Goal: Transaction & Acquisition: Purchase product/service

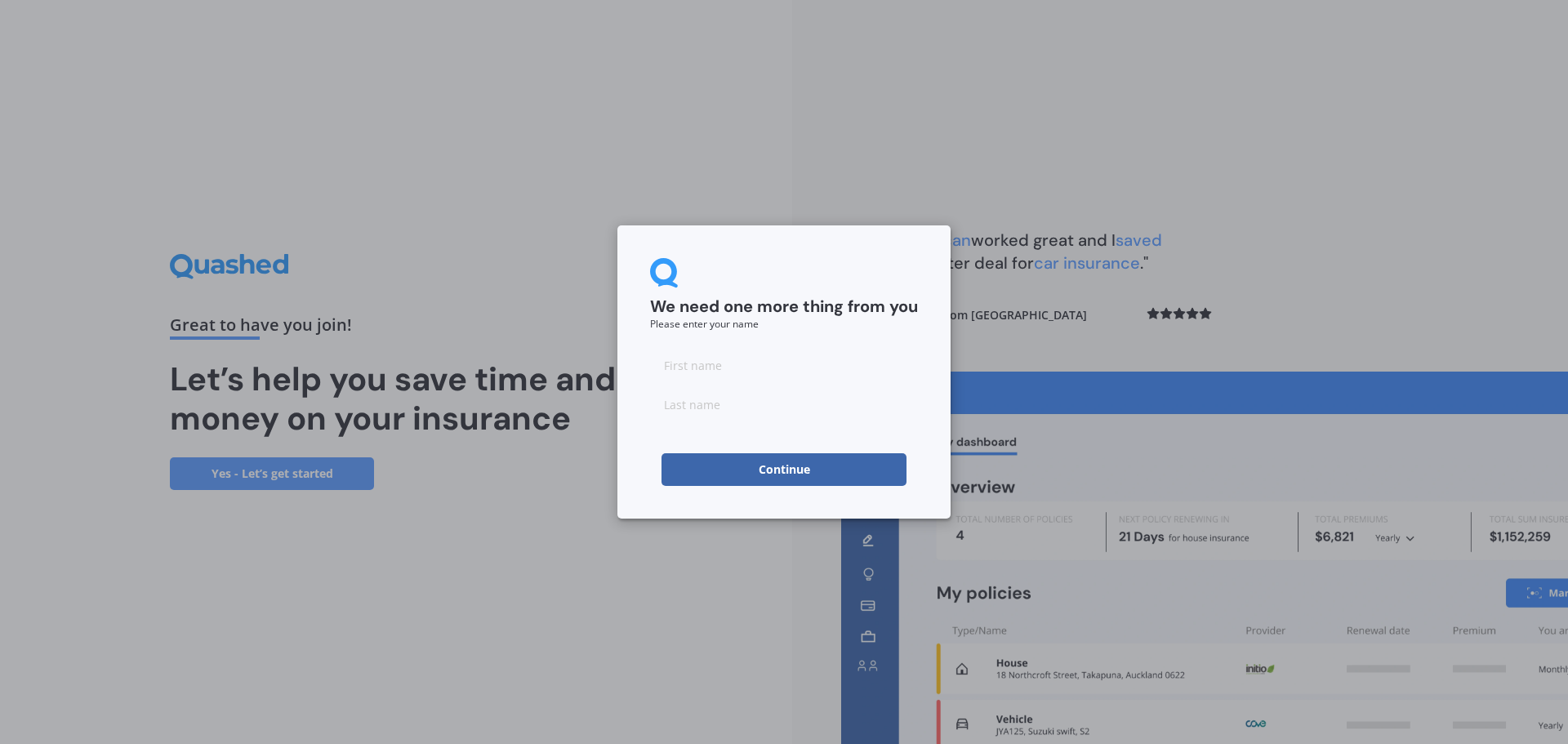
click at [764, 466] on button "Continue" at bounding box center [784, 470] width 245 height 33
type input "s"
click at [707, 421] on form "We need one more thing from you Please enter your name s Continue" at bounding box center [783, 371] width 268 height 228
click at [707, 402] on input at bounding box center [783, 404] width 268 height 33
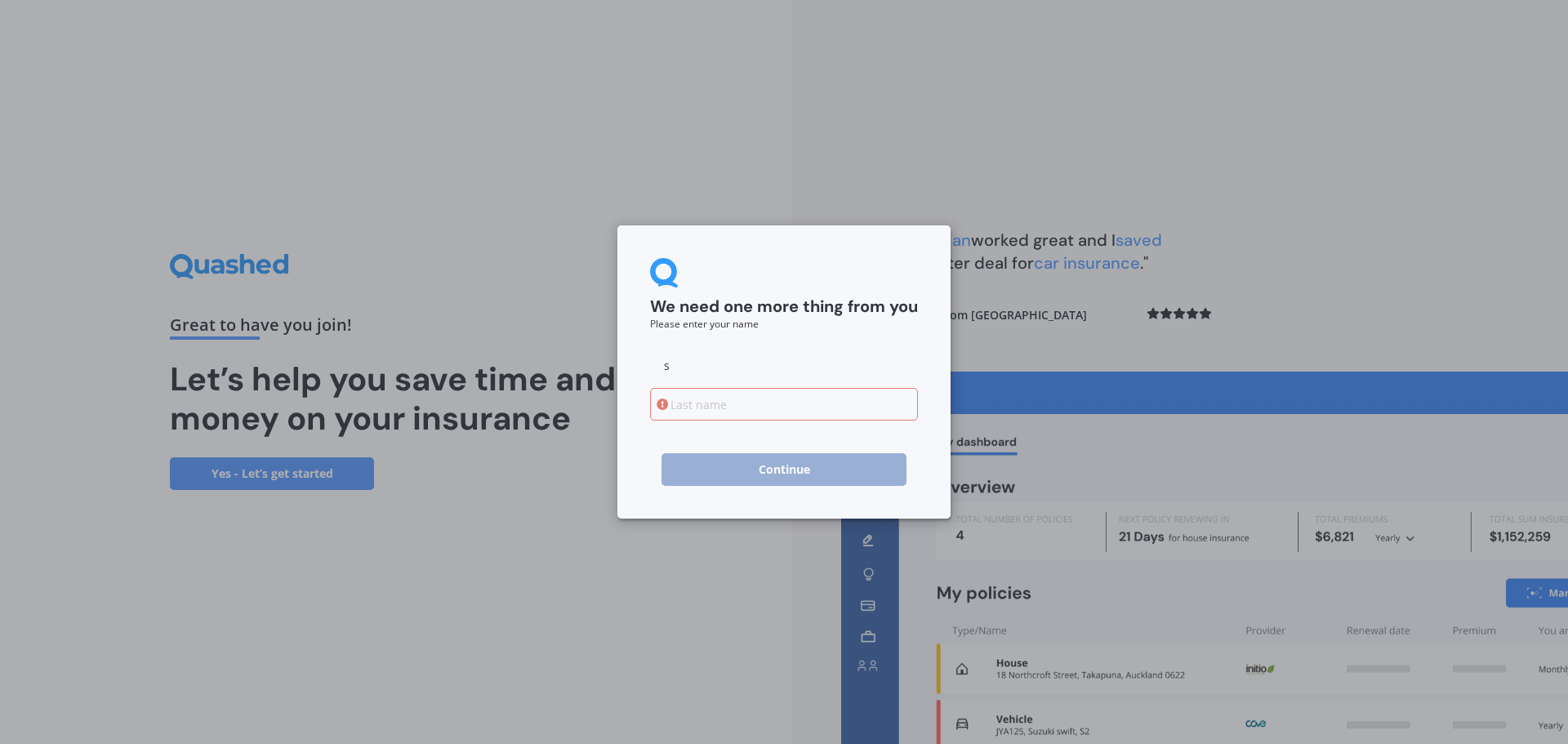
click at [693, 406] on input at bounding box center [783, 404] width 268 height 33
type input "houghton"
click at [510, 537] on div "We need one more thing from you Please enter your name s [PERSON_NAME] Continue" at bounding box center [784, 372] width 1568 height 744
click at [708, 478] on button "Continue" at bounding box center [784, 470] width 245 height 33
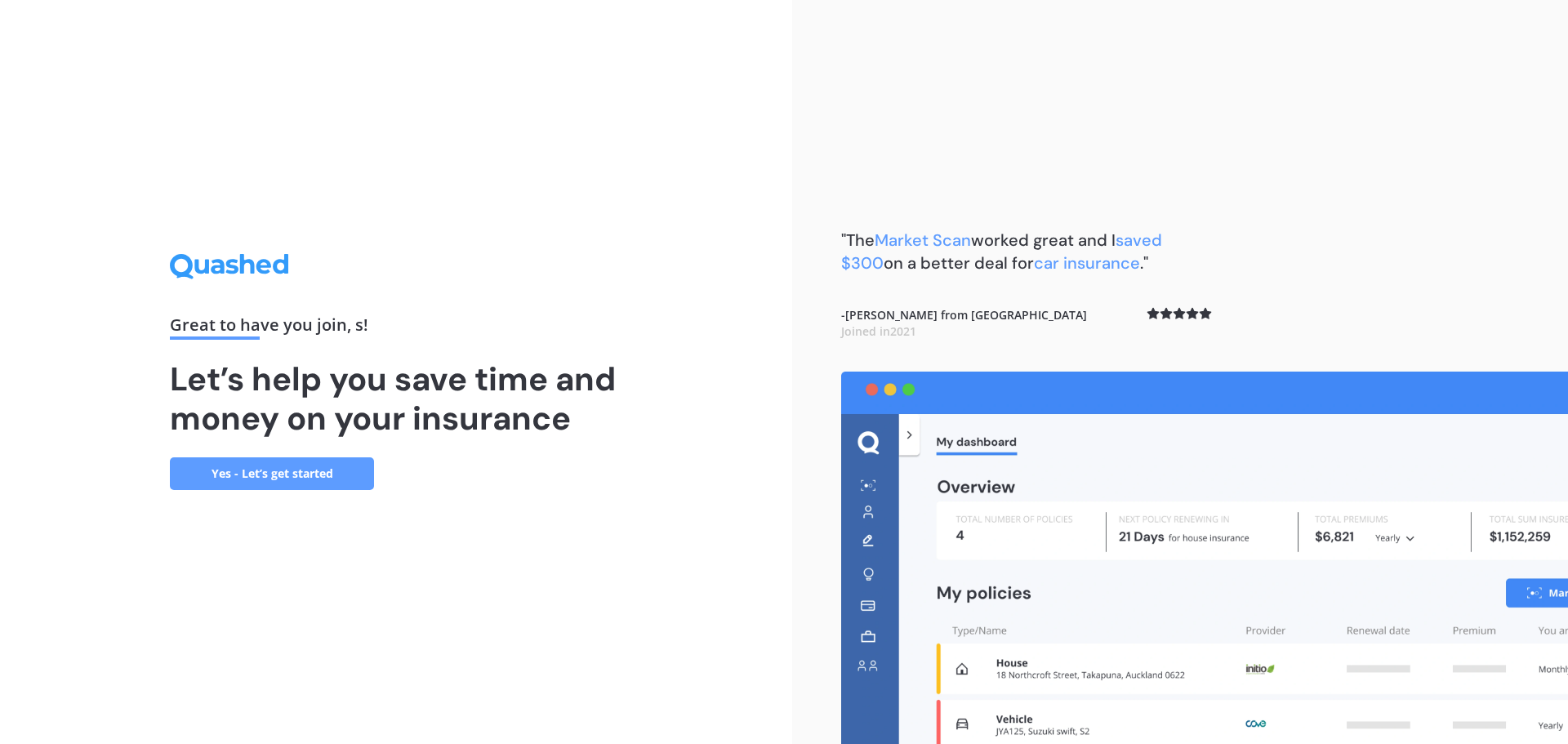
click at [331, 471] on link "Yes - Let’s get started" at bounding box center [271, 473] width 204 height 33
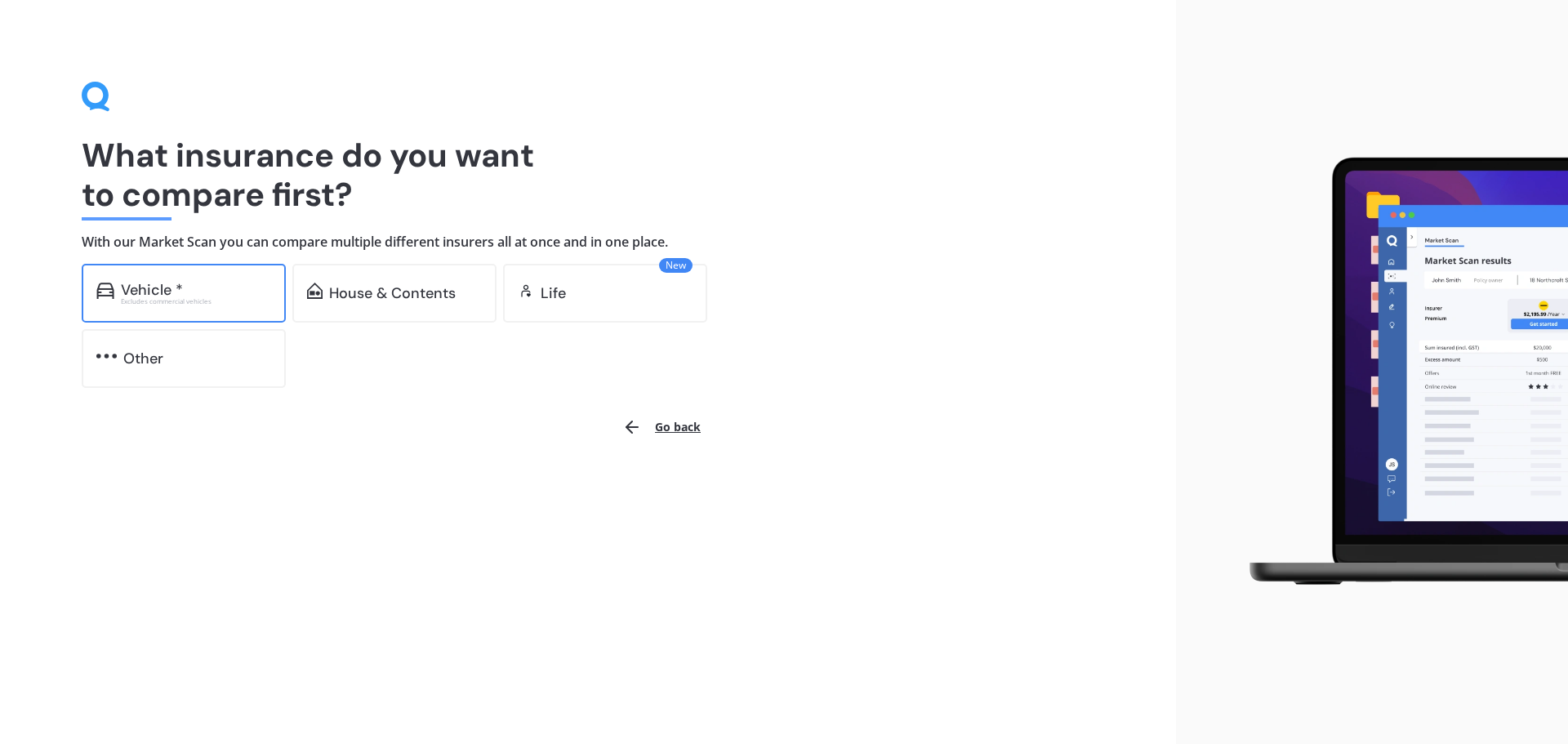
click at [197, 288] on div "Vehicle *" at bounding box center [196, 290] width 150 height 16
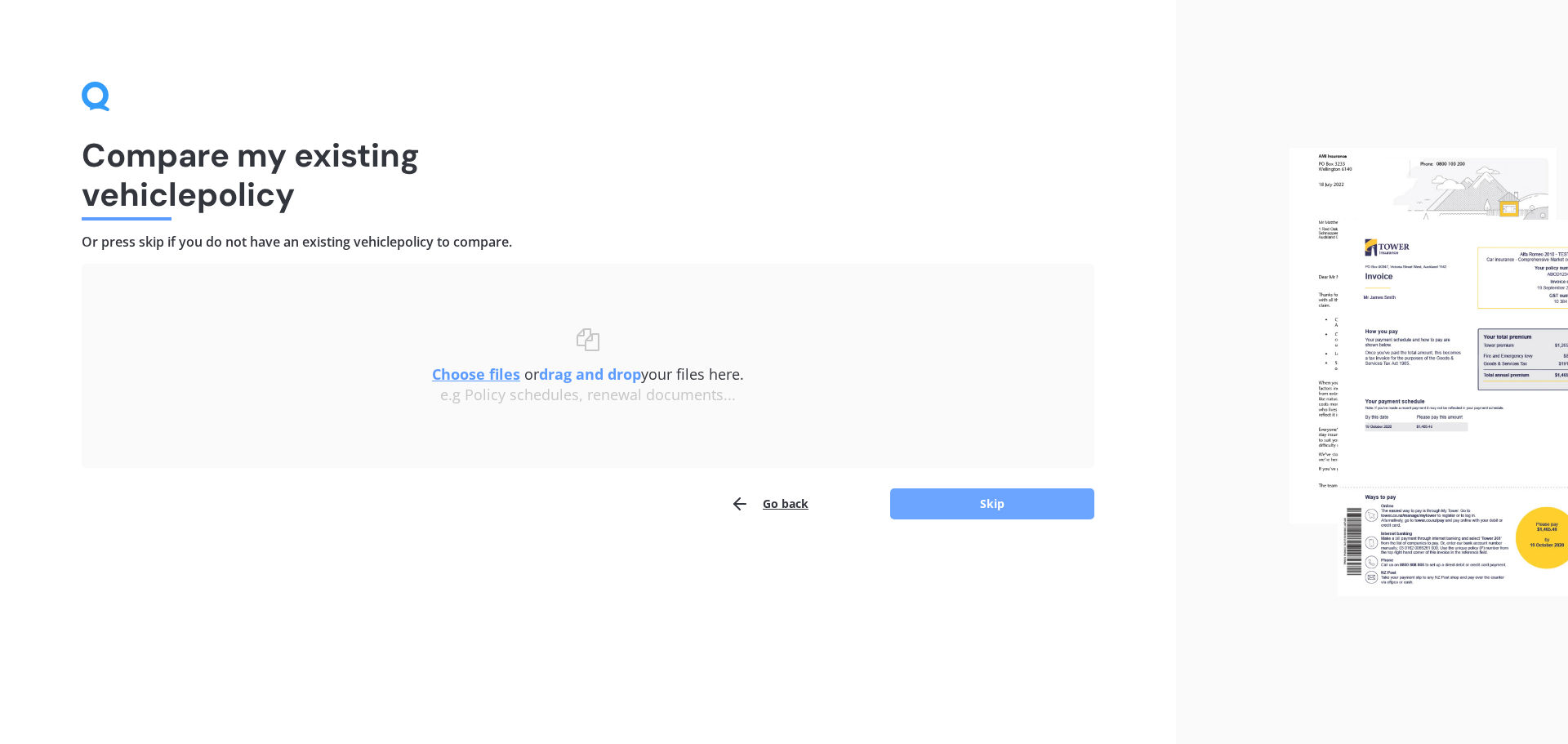
click at [938, 503] on button "Skip" at bounding box center [991, 504] width 204 height 31
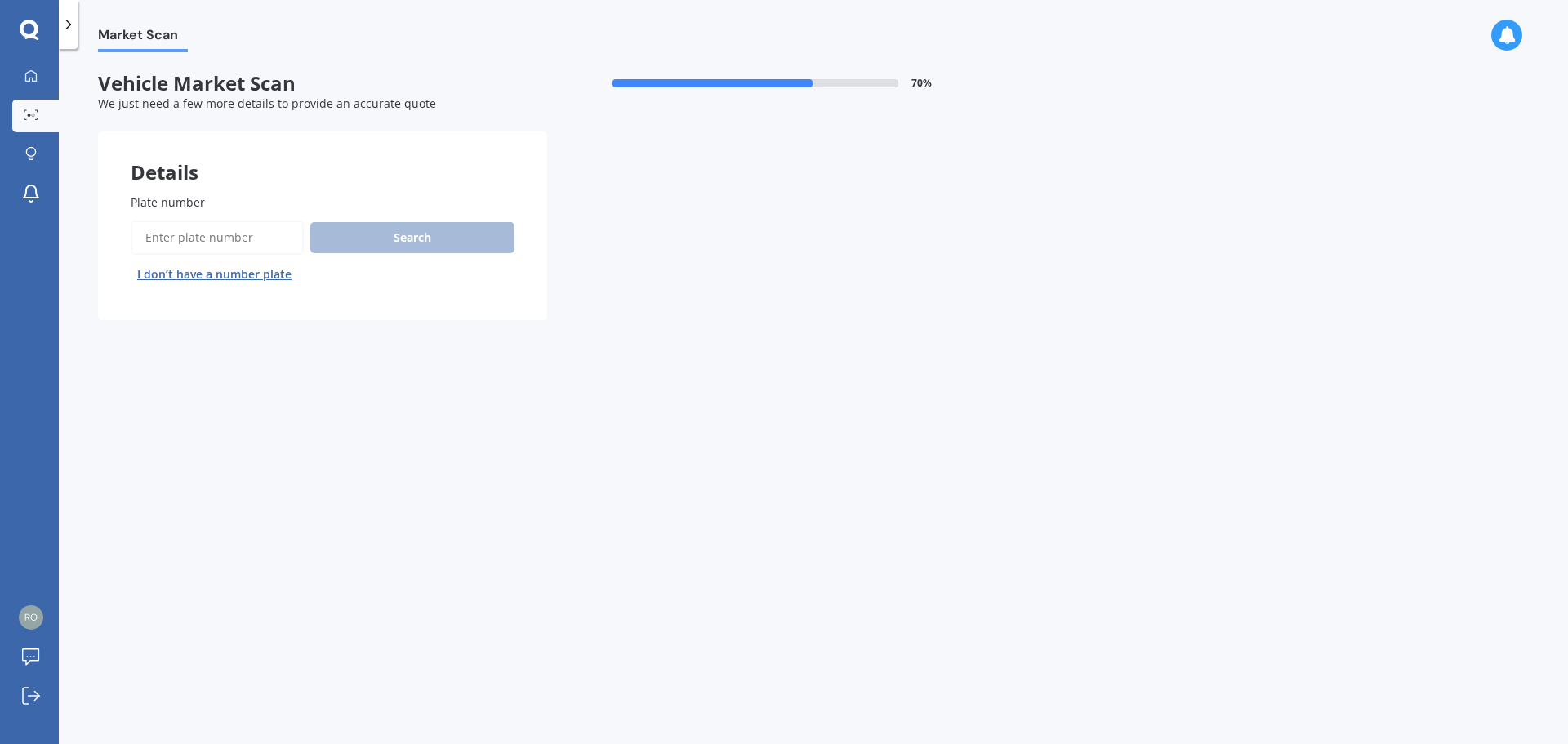
click at [196, 236] on input "Plate number" at bounding box center [217, 238] width 173 height 35
type input "quk429"
click at [433, 242] on button "Search" at bounding box center [412, 238] width 204 height 31
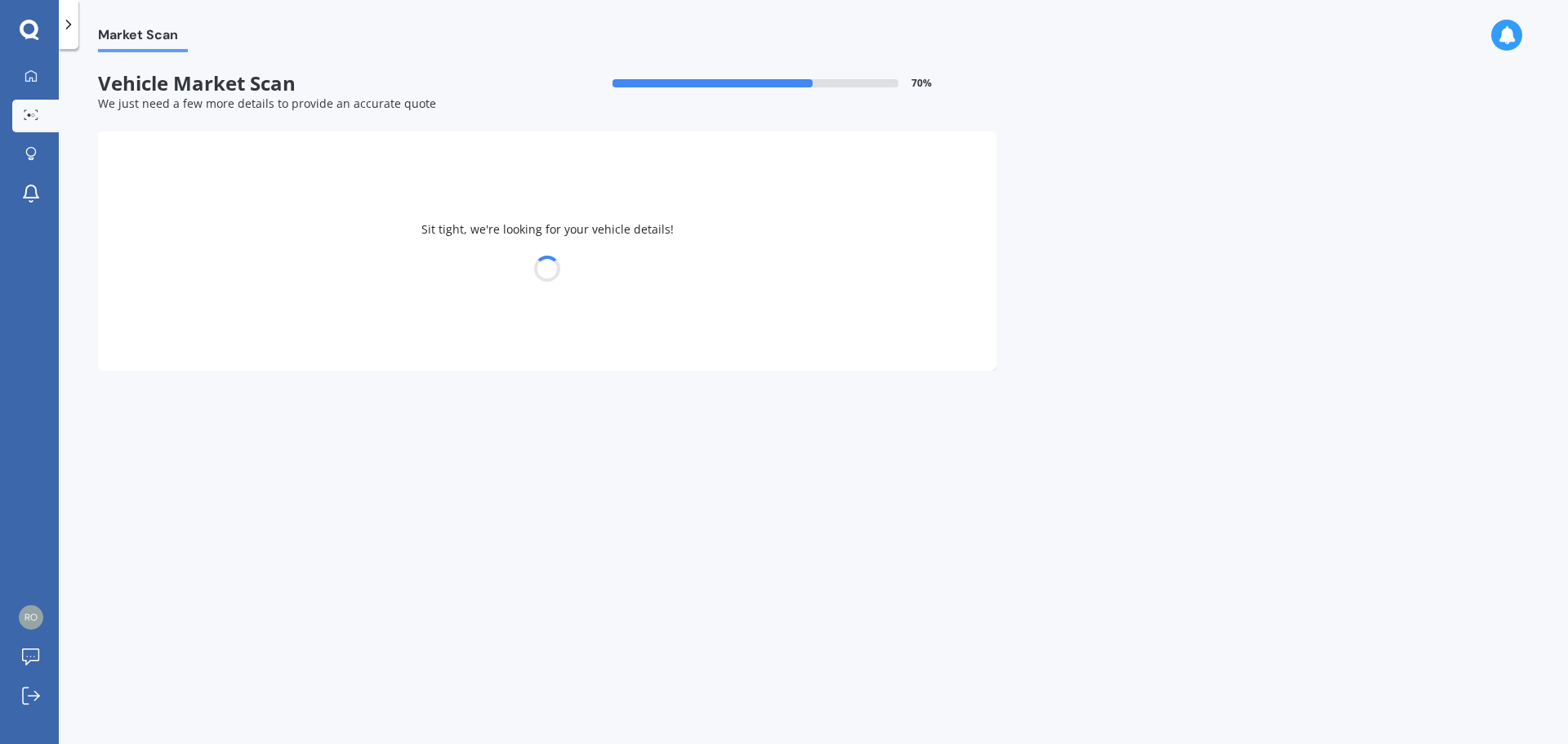
select select "KIA"
select select "STONIC"
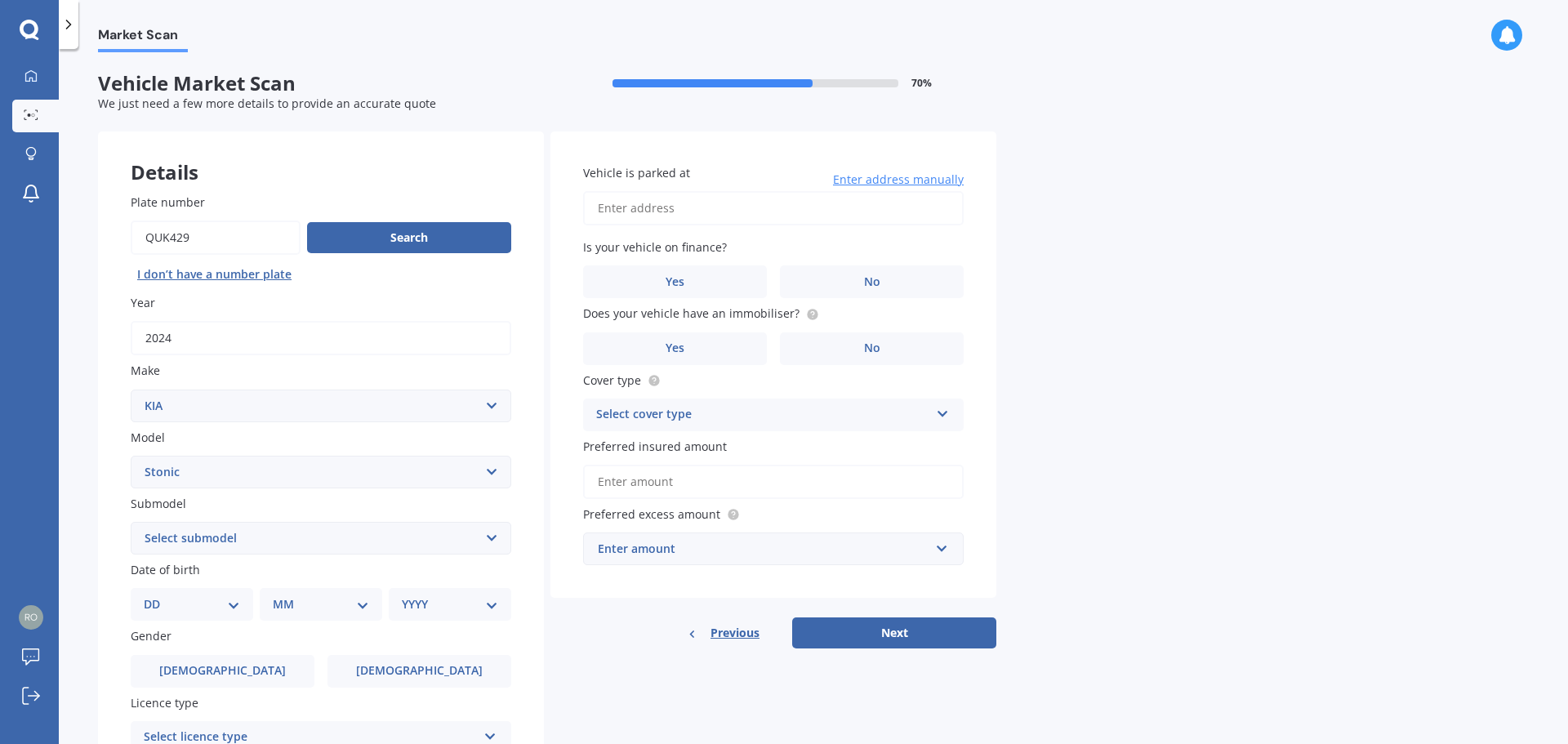
scroll to position [218, 0]
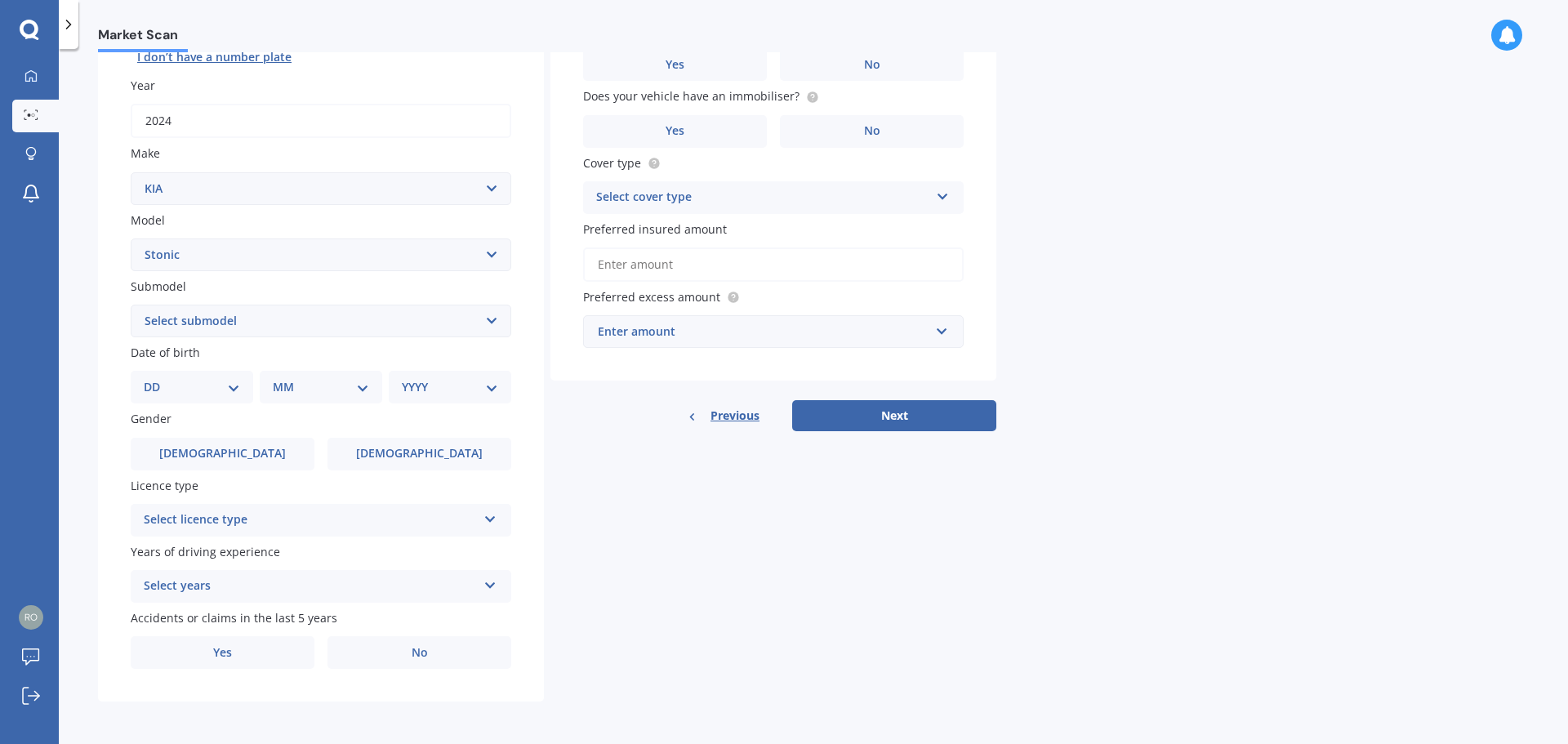
click at [233, 385] on select "DD 01 02 03 04 05 06 07 08 09 10 11 12 13 14 15 16 17 18 19 20 21 22 23 24 25 2…" at bounding box center [191, 388] width 96 height 18
select select "10"
click at [157, 378] on select "DD 01 02 03 04 05 06 07 08 09 10 11 12 13 14 15 16 17 18 19 20 21 22 23 24 25 2…" at bounding box center [191, 388] width 96 height 18
click at [365, 389] on select "MM 01 02 03 04 05 06 07 08 09 10 11 12" at bounding box center [324, 388] width 90 height 18
select select "10"
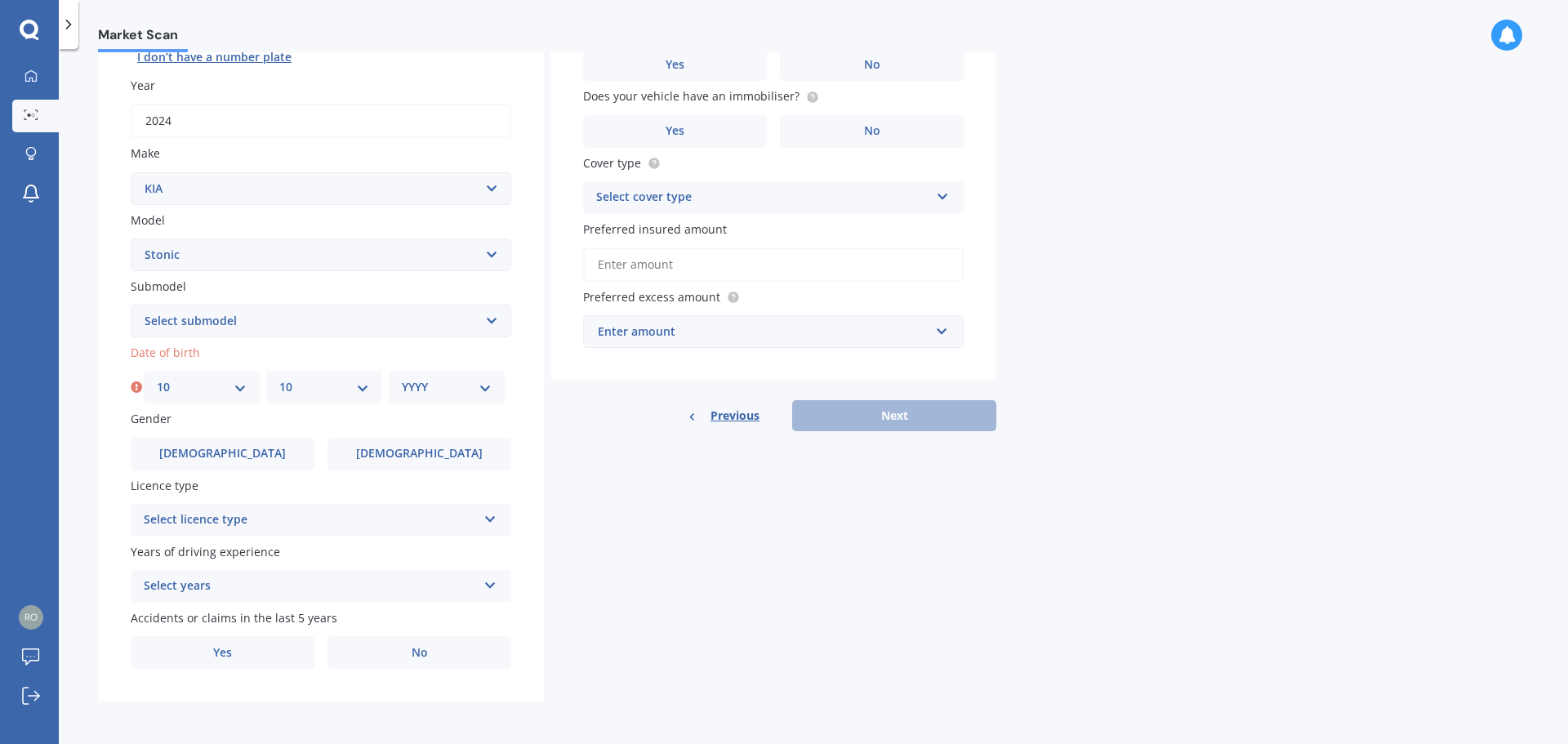
click at [280, 378] on select "MM 01 02 03 04 05 06 07 08 09 10 11 12" at bounding box center [324, 388] width 90 height 18
click at [486, 377] on div "YYYY 2025 2024 2023 2022 2021 2020 2019 2018 2017 2016 2015 2014 2013 2012 2011…" at bounding box center [446, 388] width 116 height 33
click at [483, 384] on select "YYYY 2025 2024 2023 2022 2021 2020 2019 2018 2017 2016 2015 2014 2013 2012 2011…" at bounding box center [447, 388] width 90 height 18
select select "1967"
click at [402, 378] on select "YYYY 2025 2024 2023 2022 2021 2020 2019 2018 2017 2016 2015 2014 2013 2012 2011…" at bounding box center [447, 388] width 90 height 18
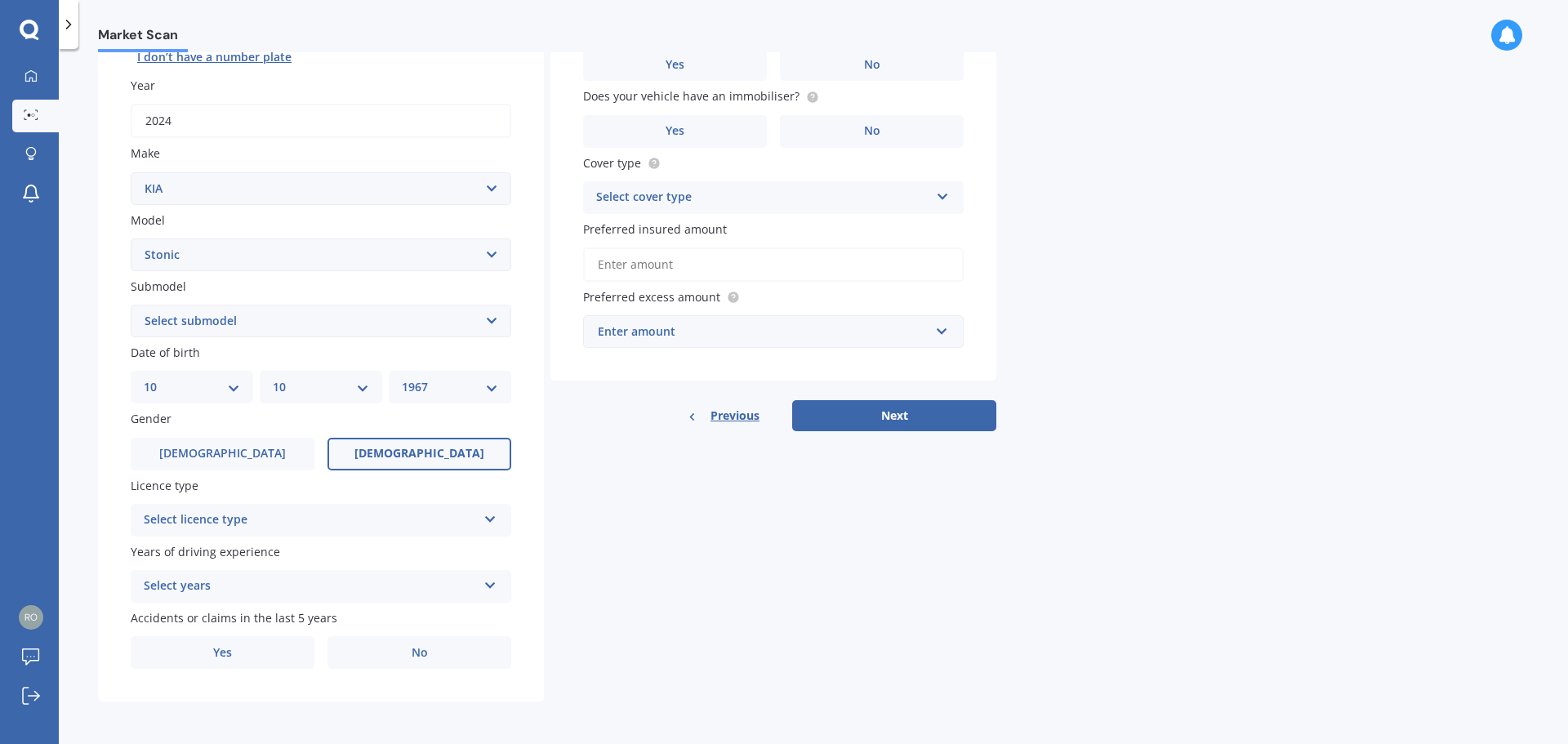
click at [461, 453] on label "[DEMOGRAPHIC_DATA]" at bounding box center [418, 454] width 184 height 33
click at [0, 0] on input "[DEMOGRAPHIC_DATA]" at bounding box center [0, 0] width 0 height 0
click at [493, 522] on icon at bounding box center [490, 515] width 14 height 12
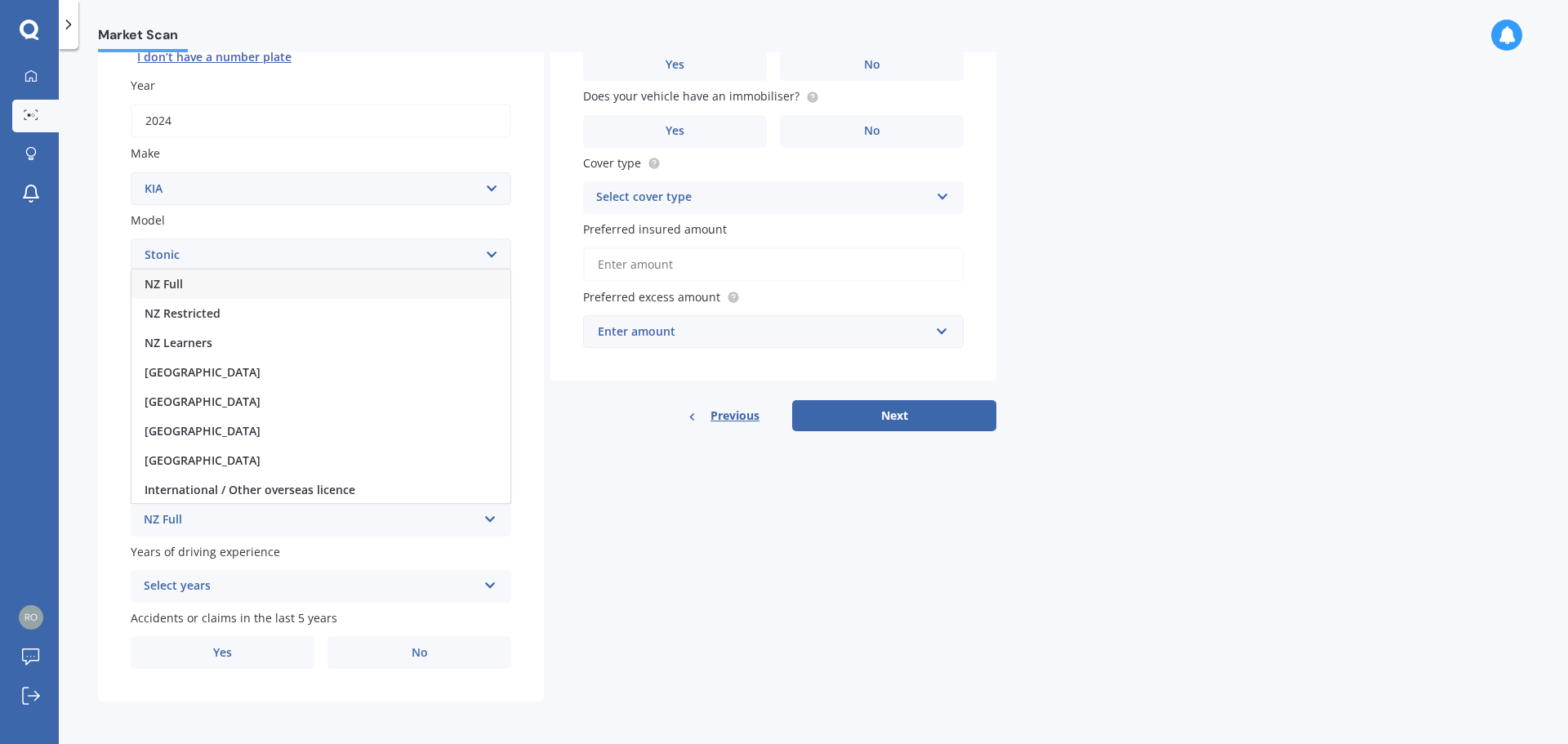
click at [373, 280] on div "NZ Full" at bounding box center [321, 284] width 379 height 29
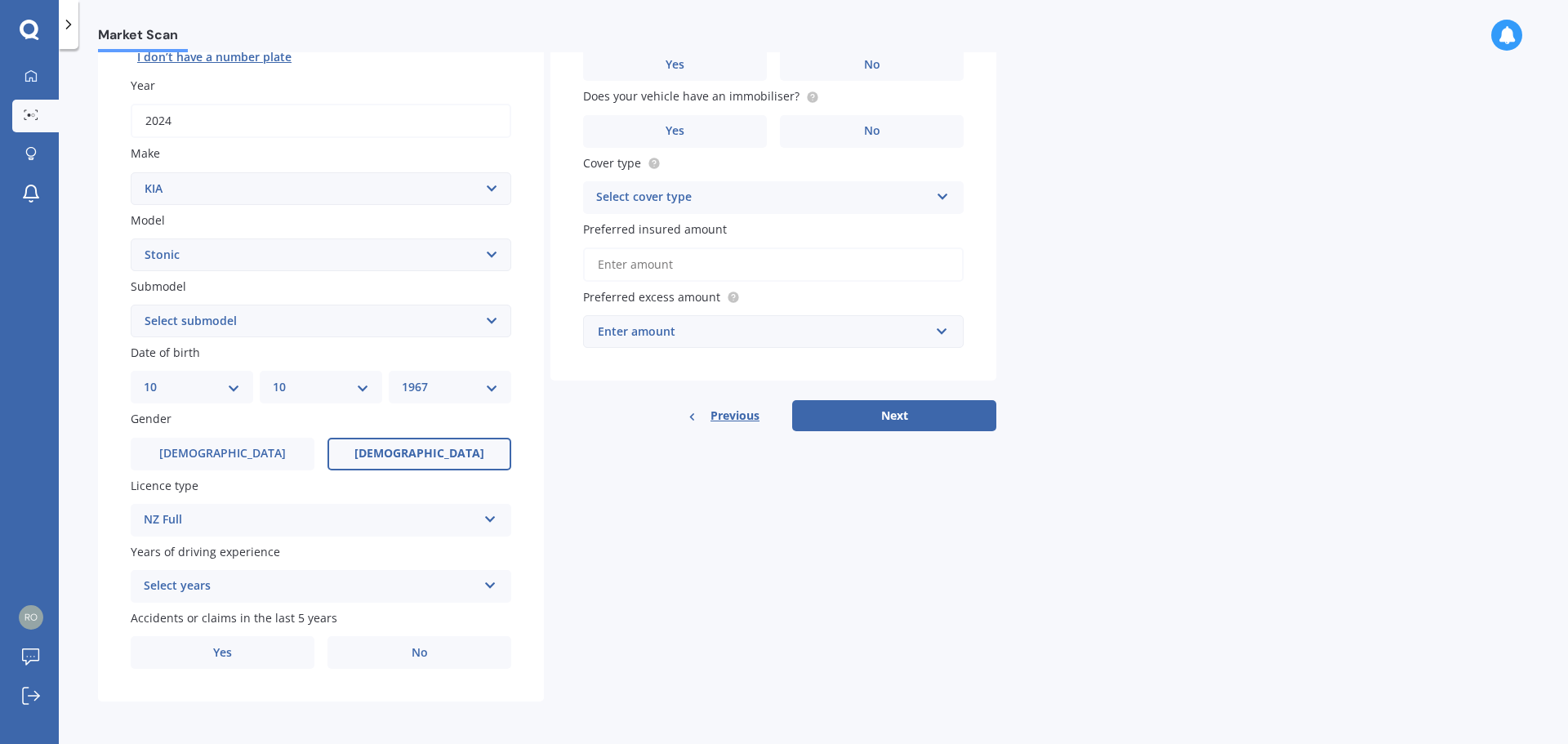
click at [489, 588] on icon at bounding box center [490, 582] width 14 height 12
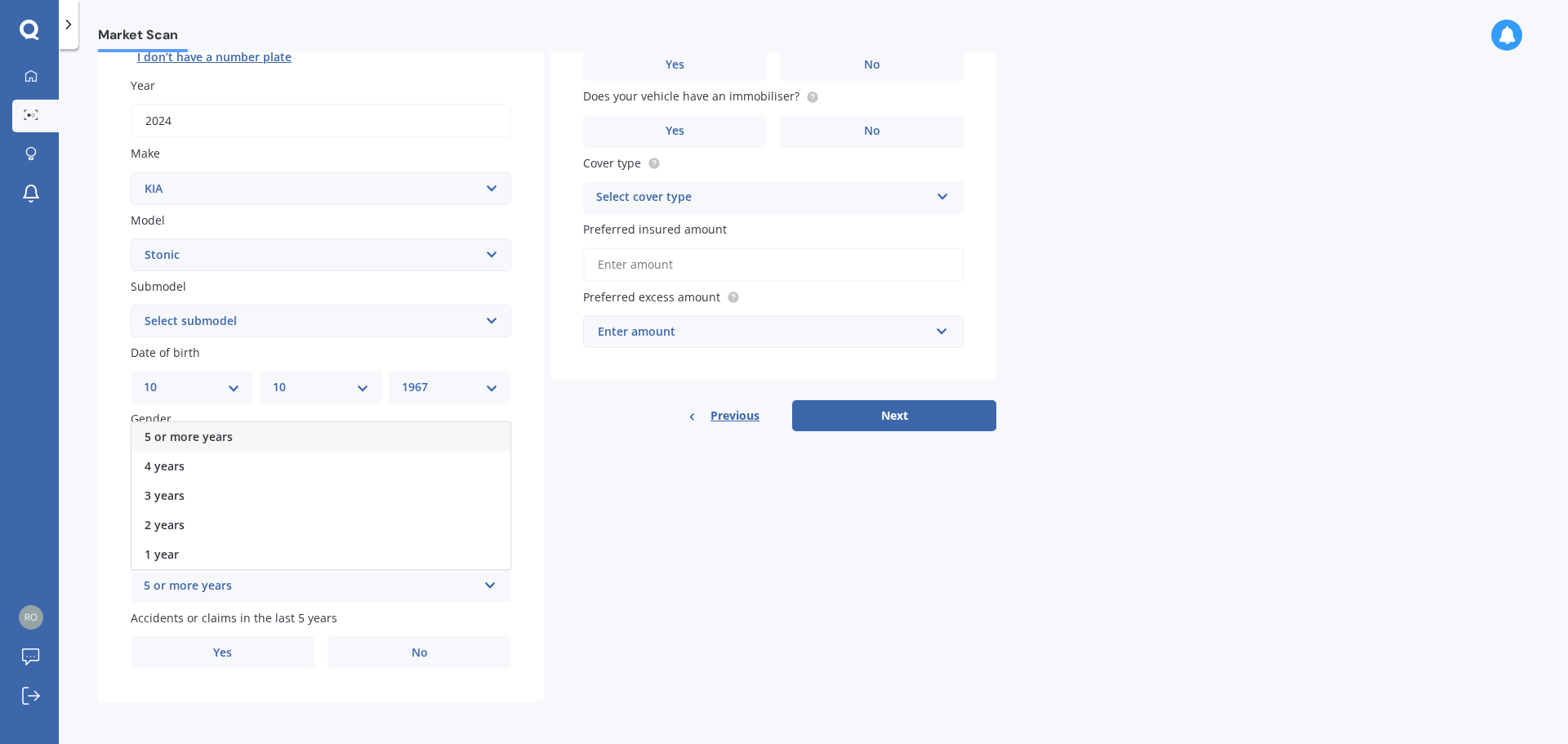
click at [396, 434] on div "5 or more years" at bounding box center [321, 437] width 379 height 29
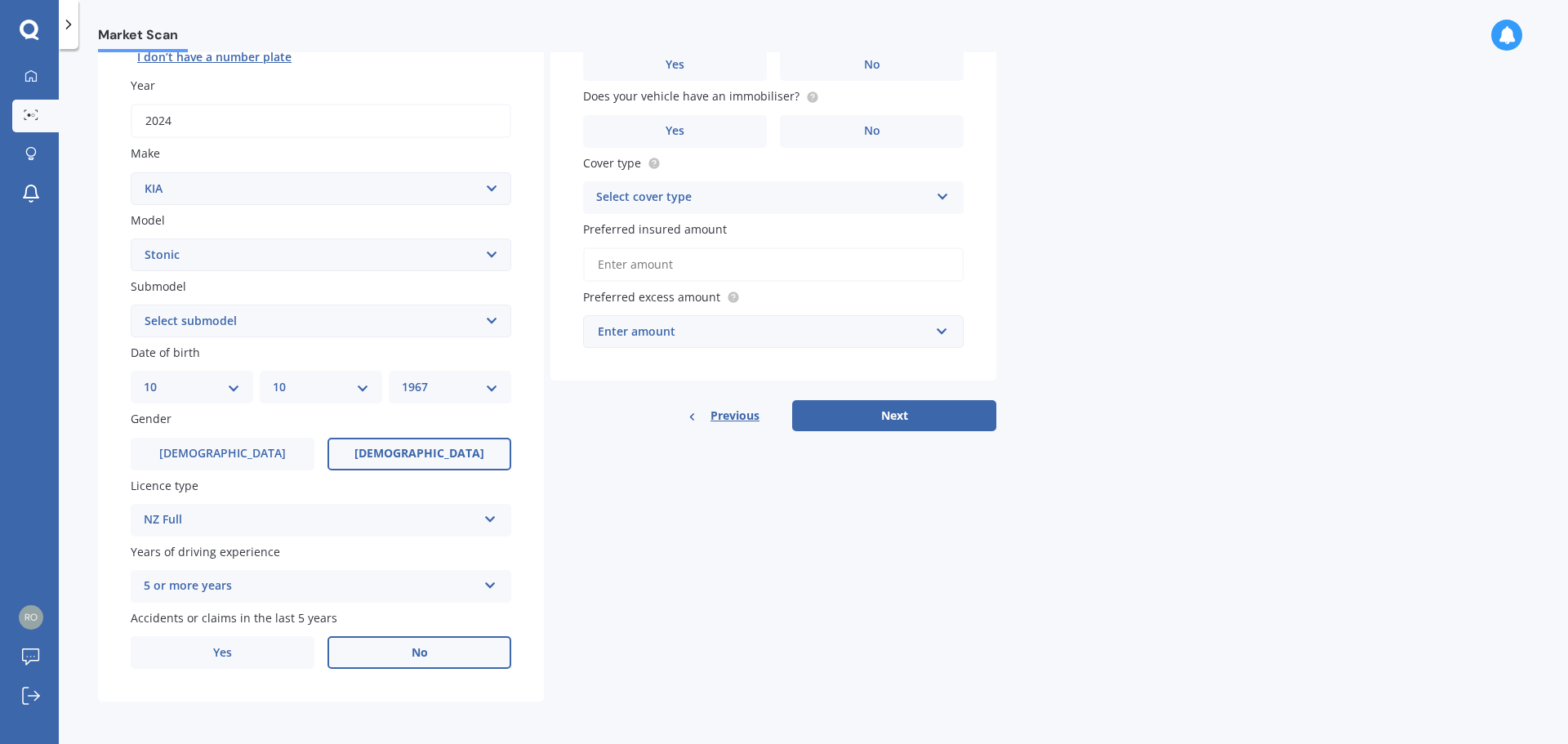
click at [439, 658] on label "No" at bounding box center [418, 653] width 184 height 33
click at [0, 0] on input "No" at bounding box center [0, 0] width 0 height 0
click at [440, 654] on label "No" at bounding box center [418, 653] width 184 height 33
click at [0, 0] on input "No" at bounding box center [0, 0] width 0 height 0
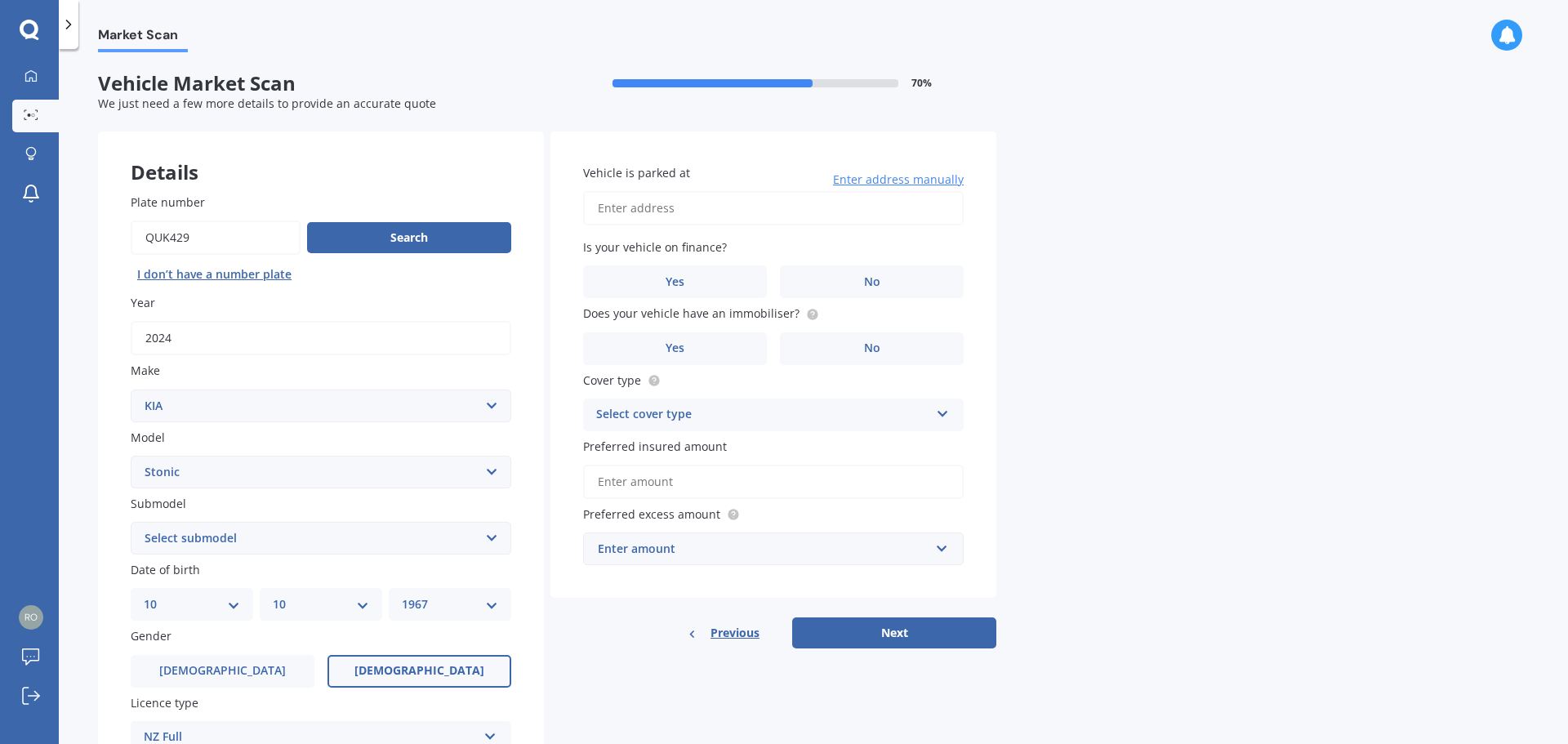
click at [652, 203] on input "Vehicle is parked at" at bounding box center [773, 208] width 380 height 35
type input "[STREET_ADDRESS]"
click at [846, 276] on label "No" at bounding box center [871, 282] width 184 height 33
click at [0, 0] on input "No" at bounding box center [0, 0] width 0 height 0
click at [831, 345] on label "No" at bounding box center [871, 349] width 184 height 33
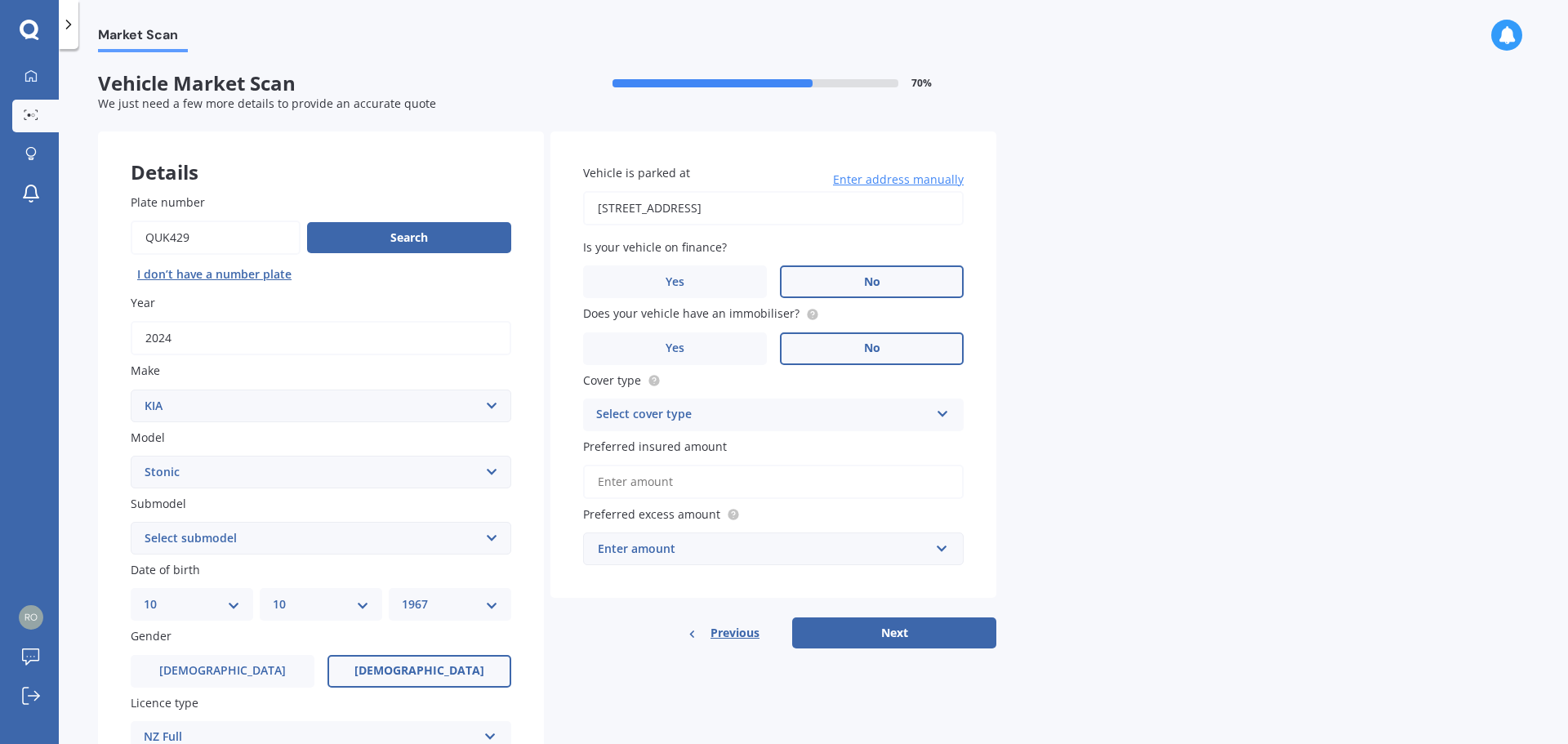
click at [0, 0] on input "No" at bounding box center [0, 0] width 0 height 0
click at [939, 409] on icon at bounding box center [942, 410] width 14 height 12
click at [900, 449] on div "Comprehensive" at bounding box center [773, 447] width 379 height 29
click at [853, 631] on button "Next" at bounding box center [894, 632] width 204 height 31
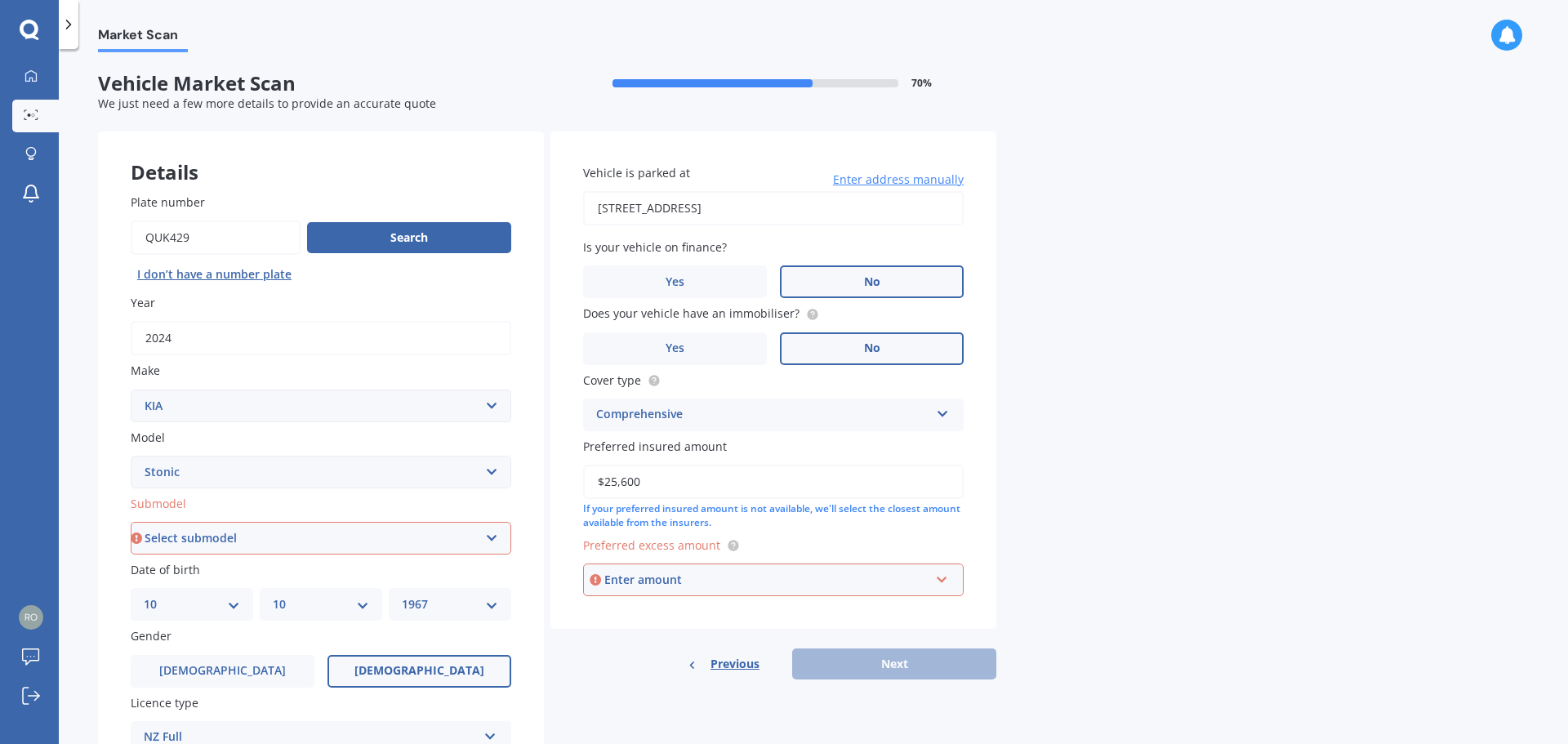
type input "$25,600"
click at [752, 581] on div "Enter amount" at bounding box center [767, 580] width 325 height 18
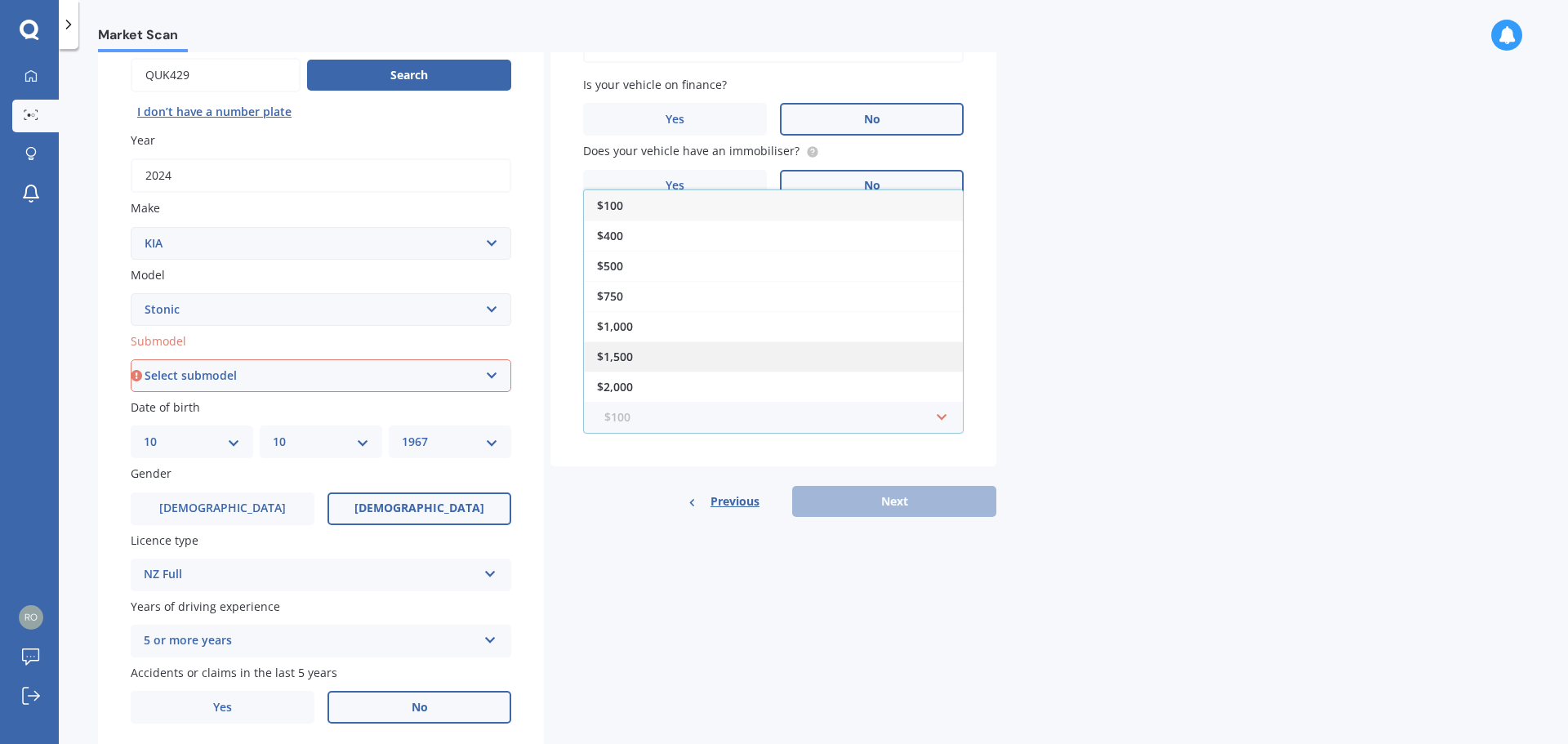
scroll to position [218, 0]
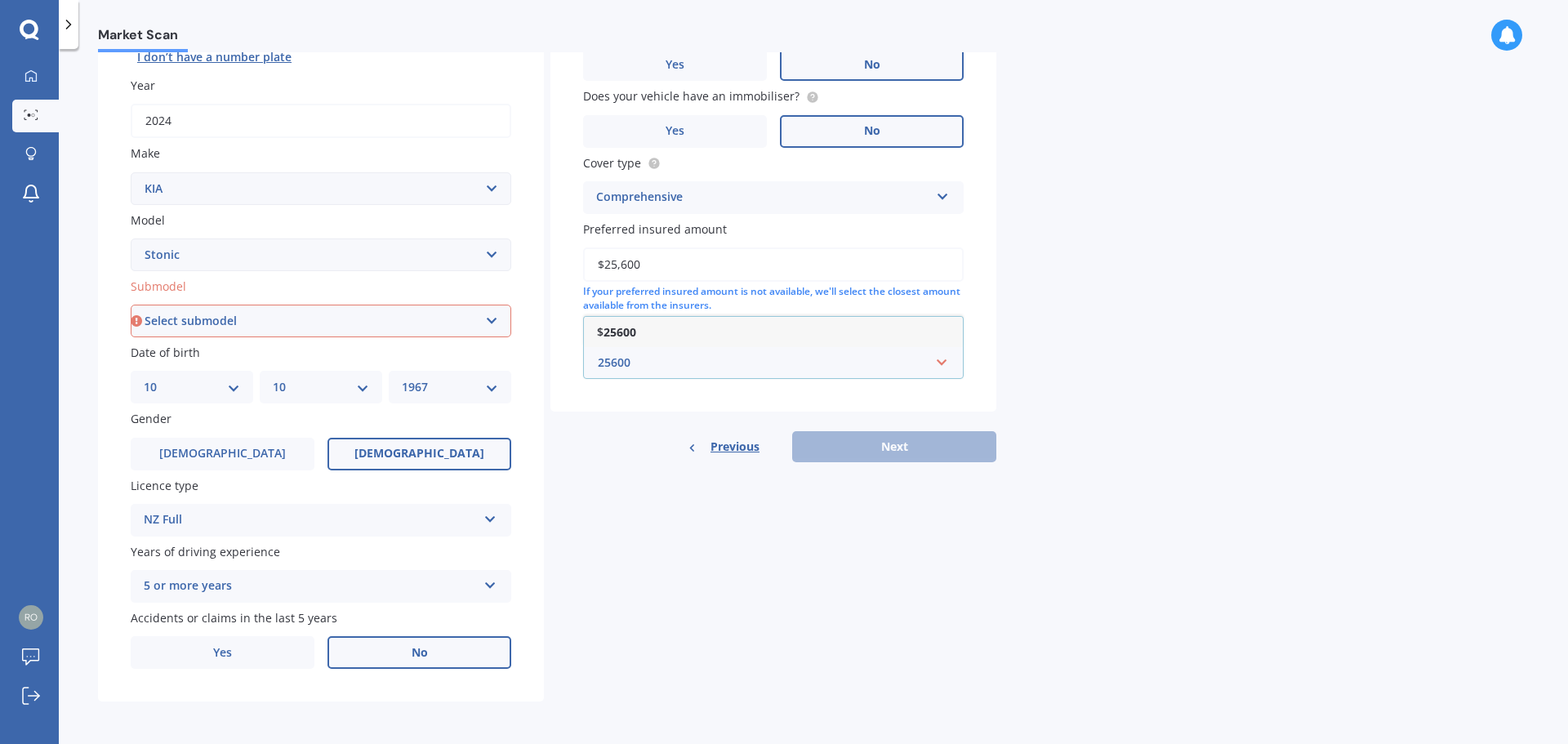
type input "25600"
click at [641, 473] on div "Details Plate number Search I don’t have a number plate Year [DATE] Make Select…" at bounding box center [546, 308] width 898 height 788
click at [666, 366] on div "$25,600" at bounding box center [763, 363] width 332 height 18
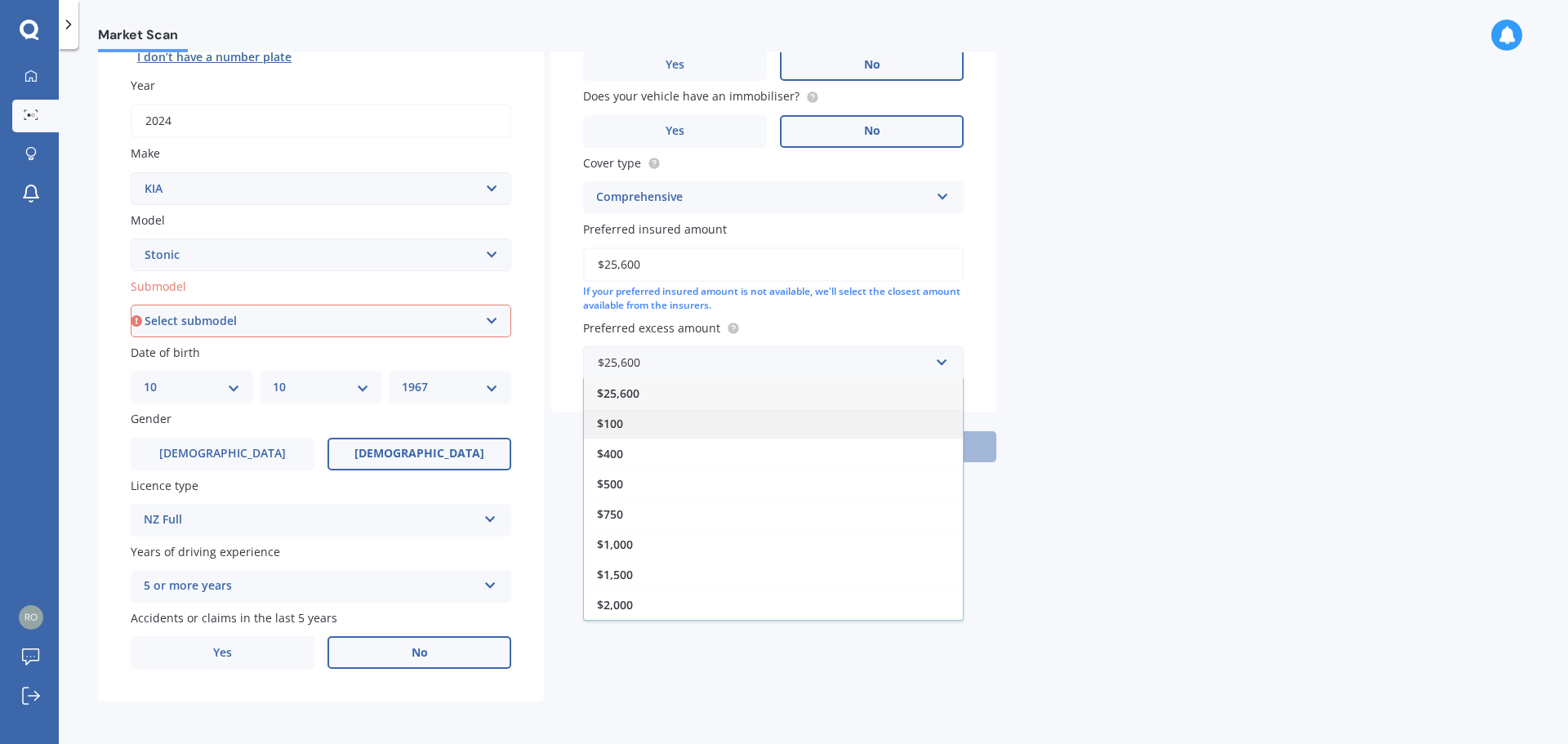
click at [638, 424] on div "$100" at bounding box center [773, 423] width 379 height 30
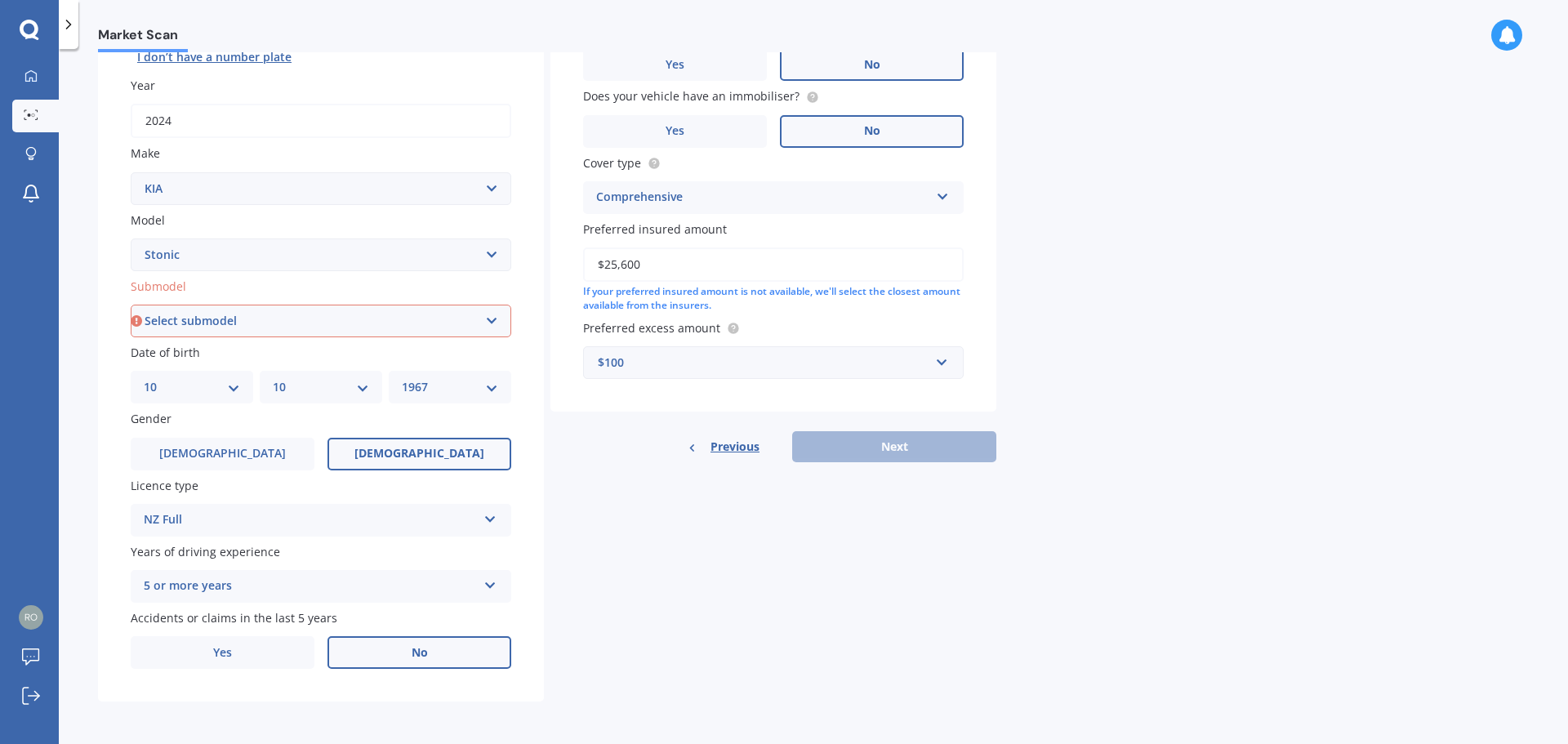
click at [651, 368] on div "$100" at bounding box center [763, 363] width 332 height 18
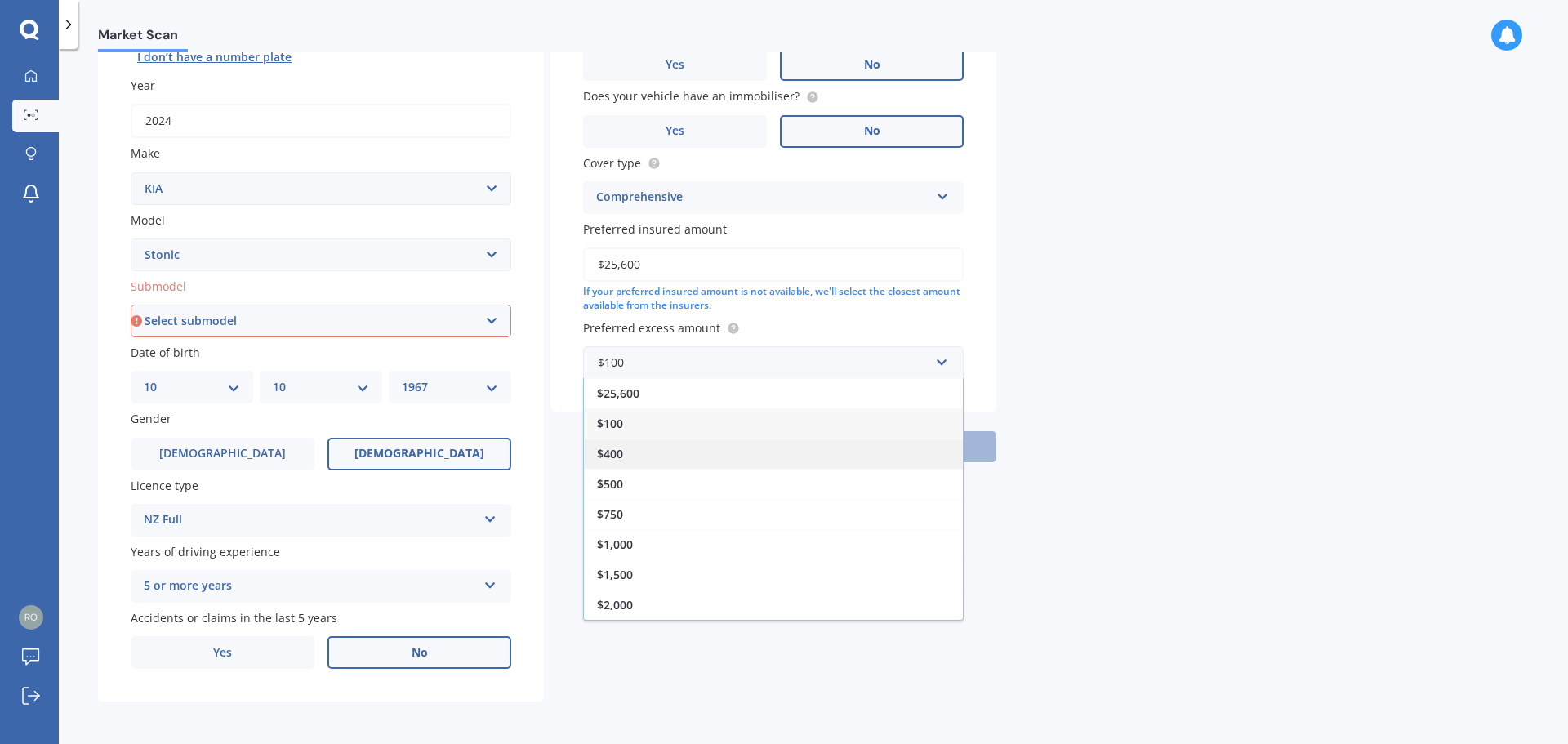
click at [633, 449] on div "$400" at bounding box center [773, 453] width 379 height 30
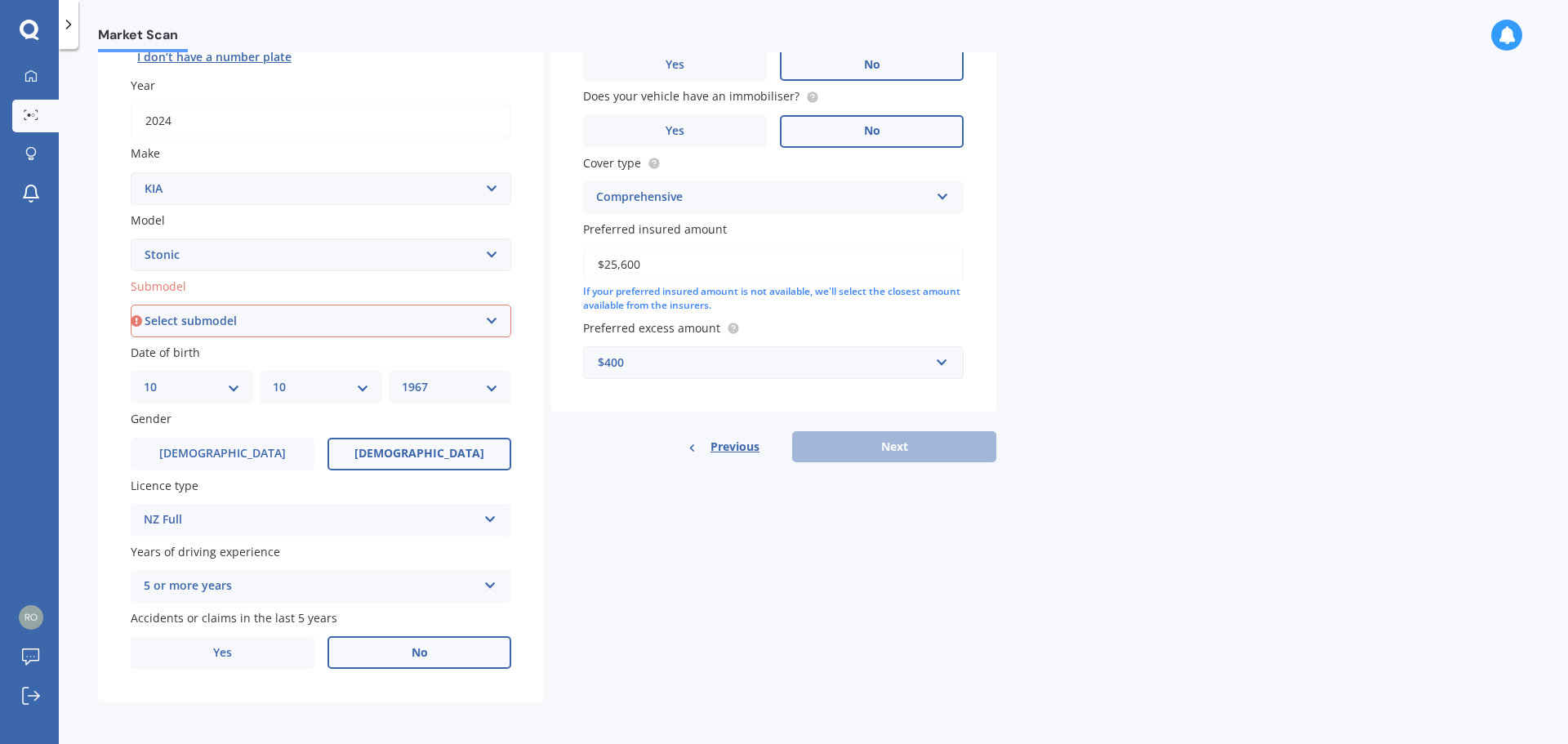
click at [695, 473] on div "Details Plate number Search I don’t have a number plate Year [DATE] Make Select…" at bounding box center [546, 308] width 898 height 788
click at [648, 257] on input "$25,600" at bounding box center [773, 265] width 380 height 35
type input "$25,000"
click at [638, 457] on div "Previous Next" at bounding box center [773, 447] width 446 height 31
click at [857, 445] on div "Previous Next" at bounding box center [773, 447] width 446 height 31
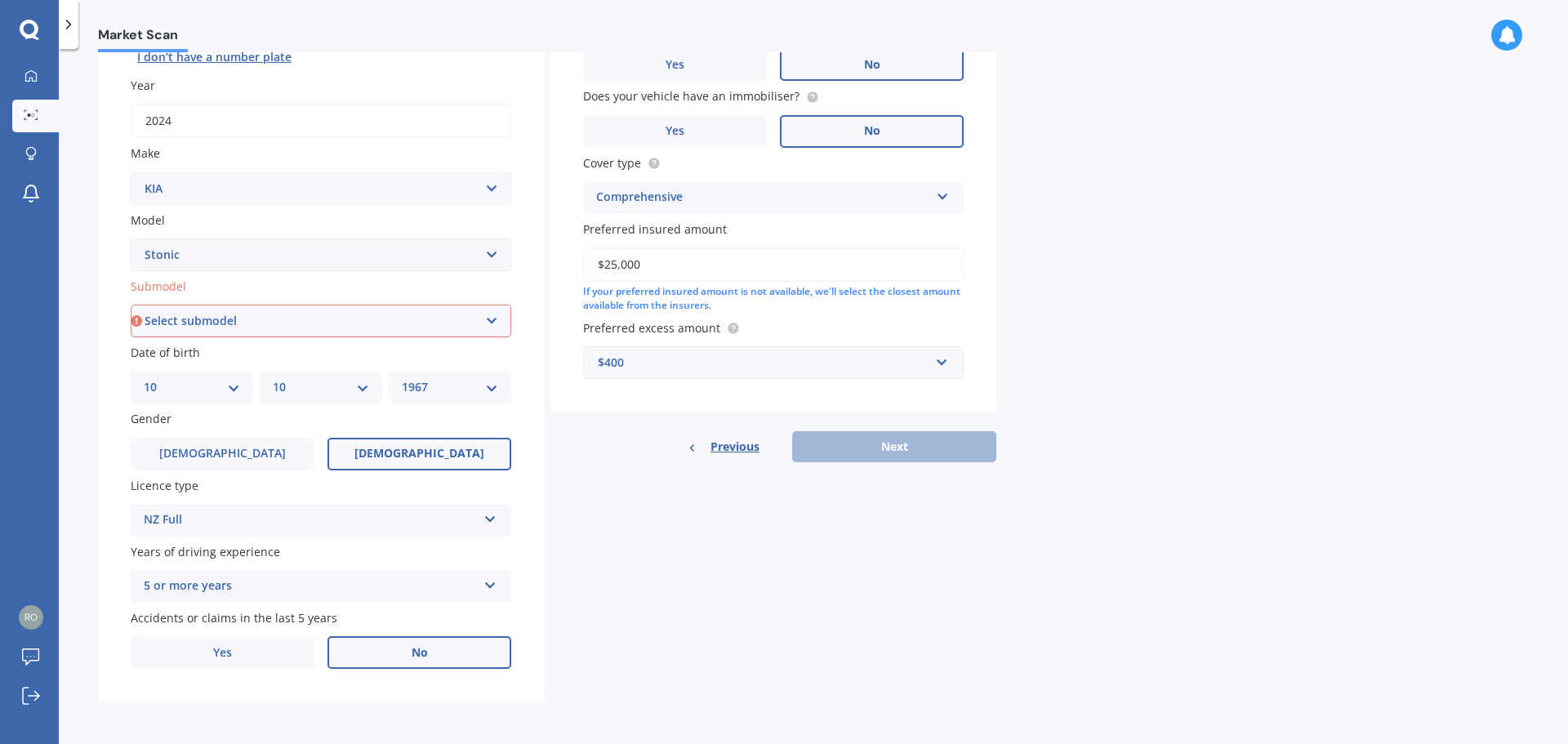
click at [384, 326] on select "Select submodel EX Hatchback 5dr Spts Auto 6sp 1.4i GT Line Hatchback 5dr DCT 7…" at bounding box center [321, 321] width 380 height 33
click at [499, 319] on select "Select submodel EX Hatchback 5dr Spts Auto 6sp 1.4i GT Line Hatchback 5dr DCT 7…" at bounding box center [321, 321] width 380 height 33
select select "LX"
click at [131, 304] on select "Select submodel EX Hatchback 5dr Spts Auto 6sp 1.4i GT Line Hatchback 5dr DCT 7…" at bounding box center [321, 321] width 380 height 33
click at [854, 463] on div "Details Plate number Search I don’t have a number plate Year [DATE] Make Select…" at bounding box center [546, 308] width 898 height 788
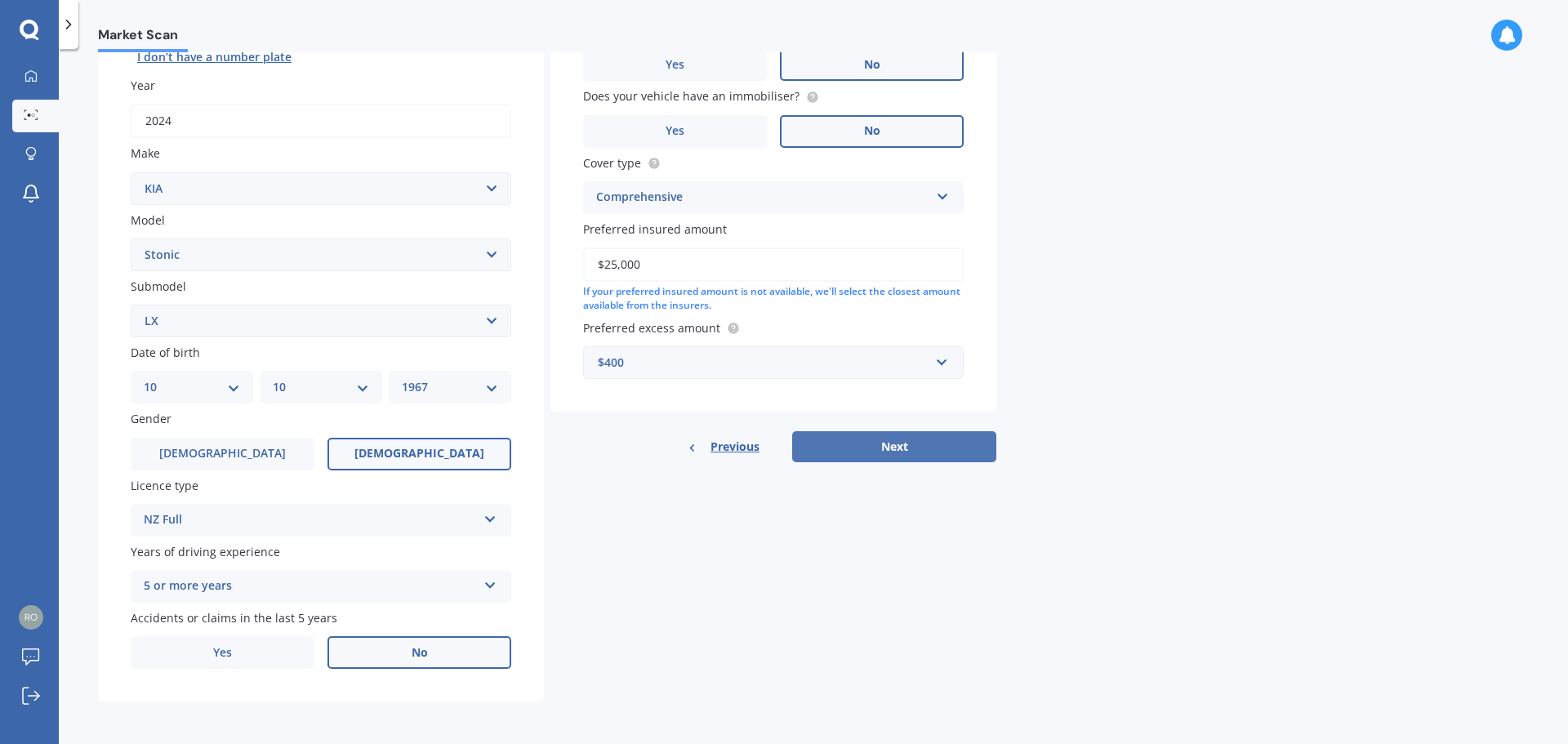
click at [857, 449] on button "Next" at bounding box center [894, 447] width 204 height 31
select select "10"
select select "1967"
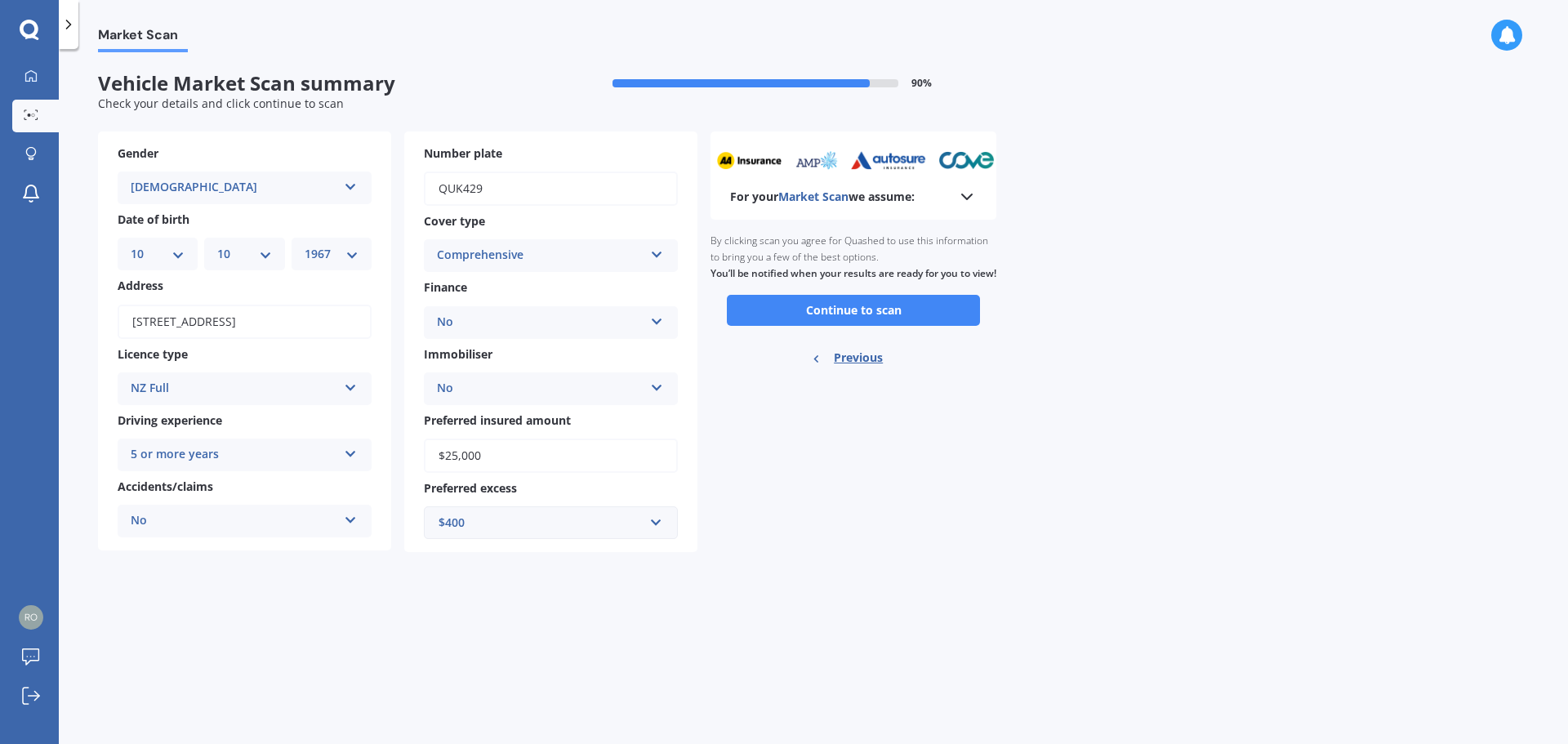
scroll to position [0, 0]
click at [813, 324] on button "Continue to scan" at bounding box center [853, 311] width 253 height 31
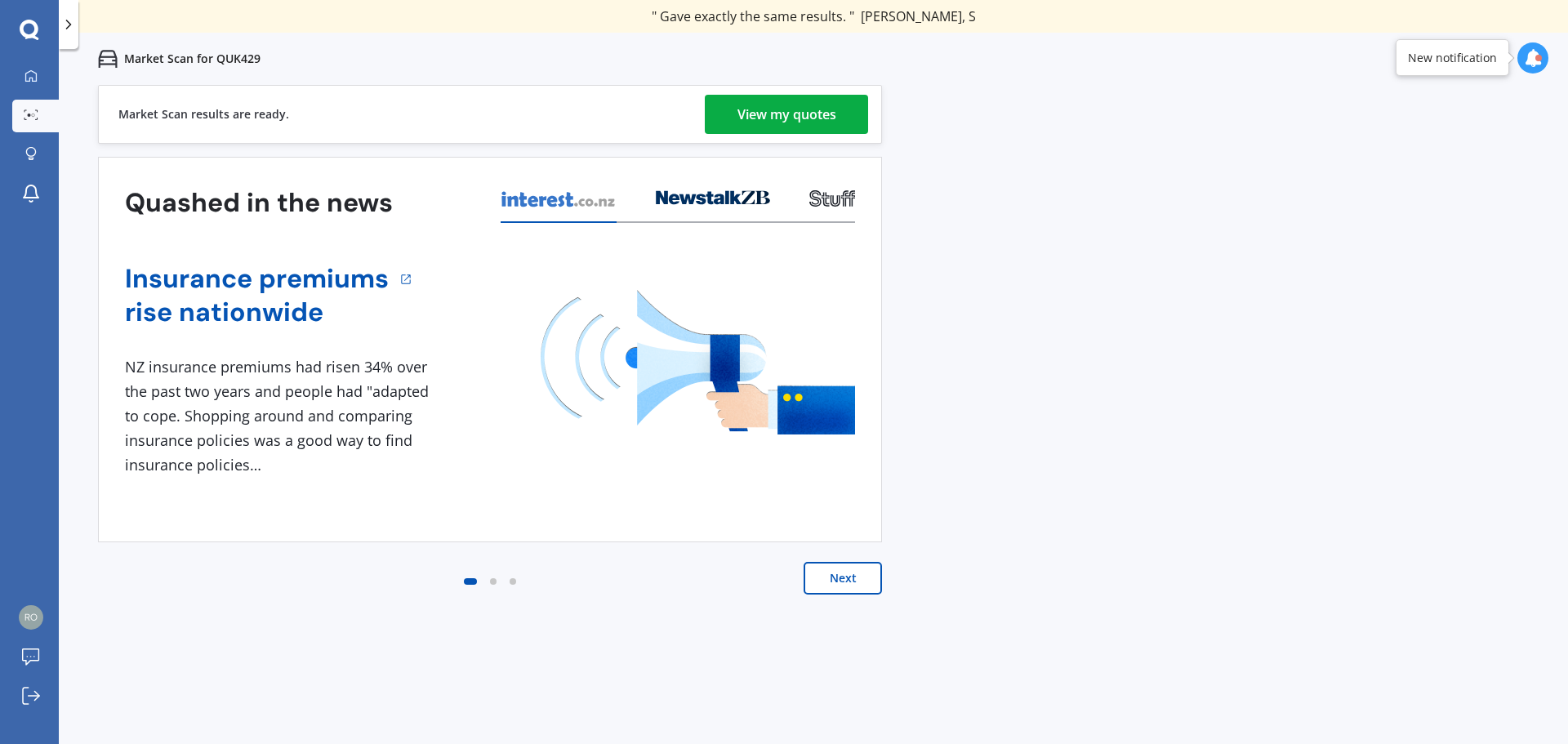
click at [755, 107] on div "View my quotes" at bounding box center [787, 114] width 99 height 39
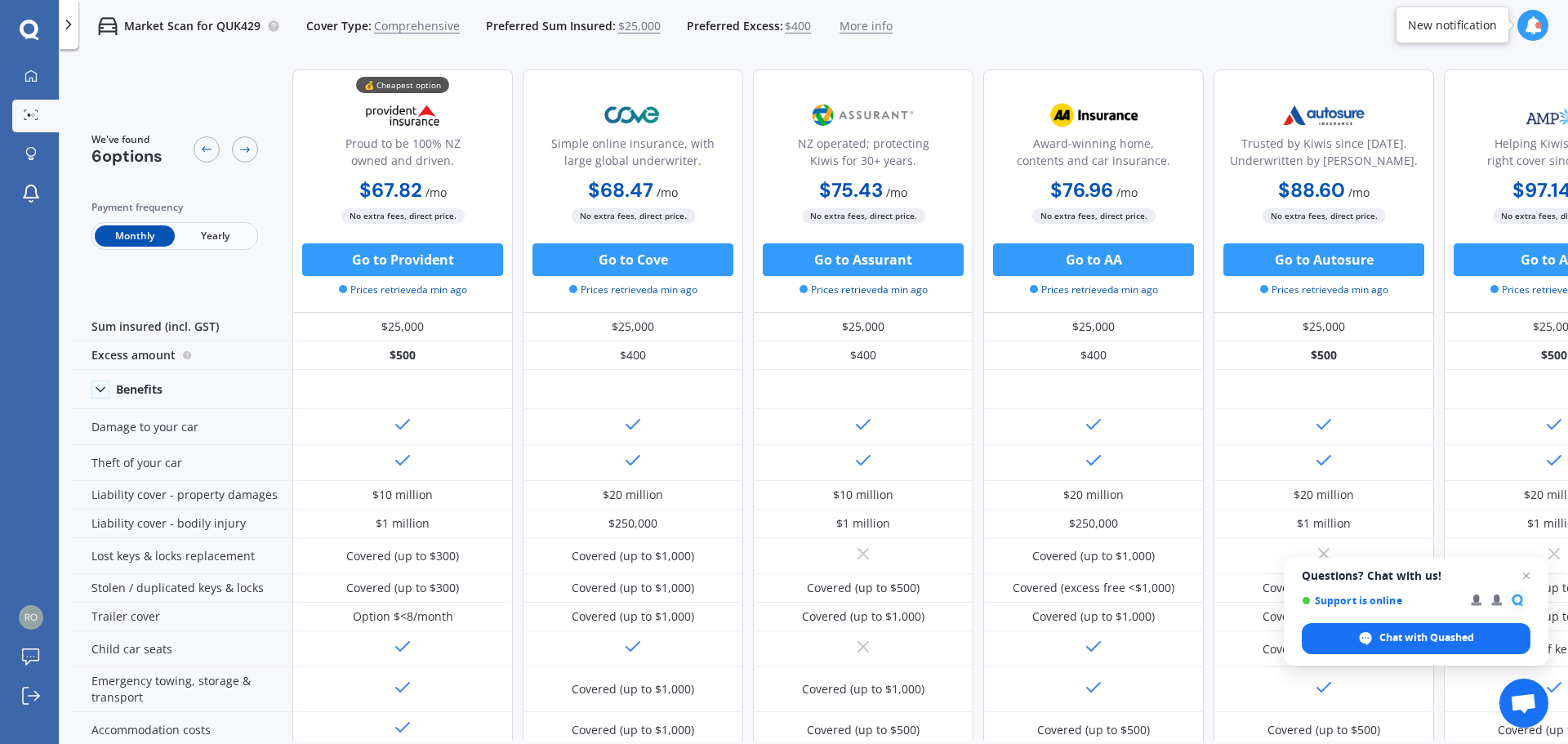
click at [206, 236] on span "Yearly" at bounding box center [215, 236] width 80 height 21
